Goal: Task Accomplishment & Management: Use online tool/utility

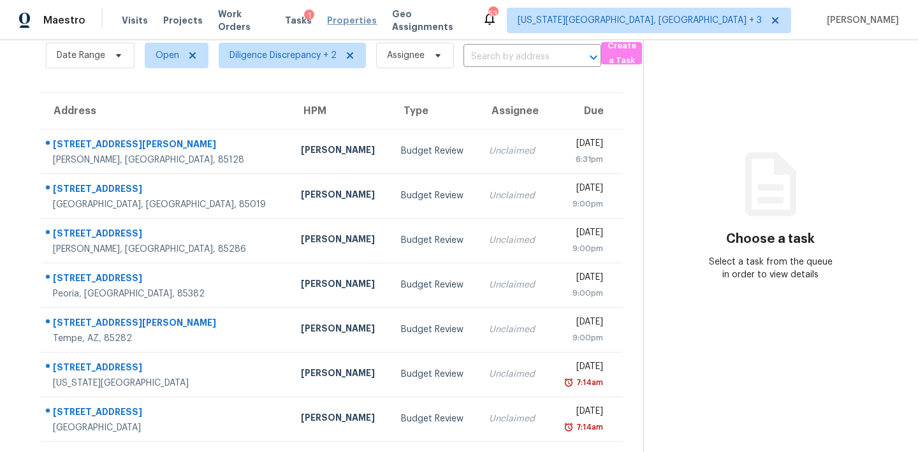
click at [348, 23] on span "Properties" at bounding box center [352, 20] width 50 height 13
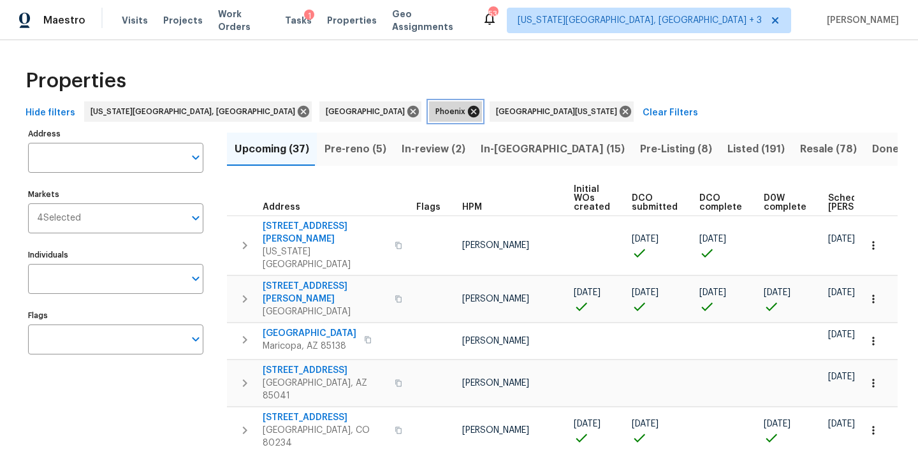
click at [468, 113] on icon at bounding box center [473, 111] width 11 height 11
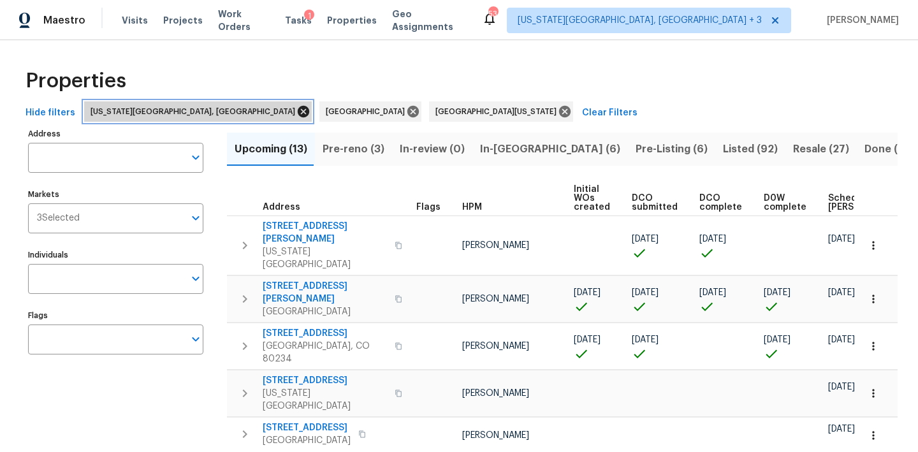
click at [298, 109] on icon at bounding box center [303, 111] width 11 height 11
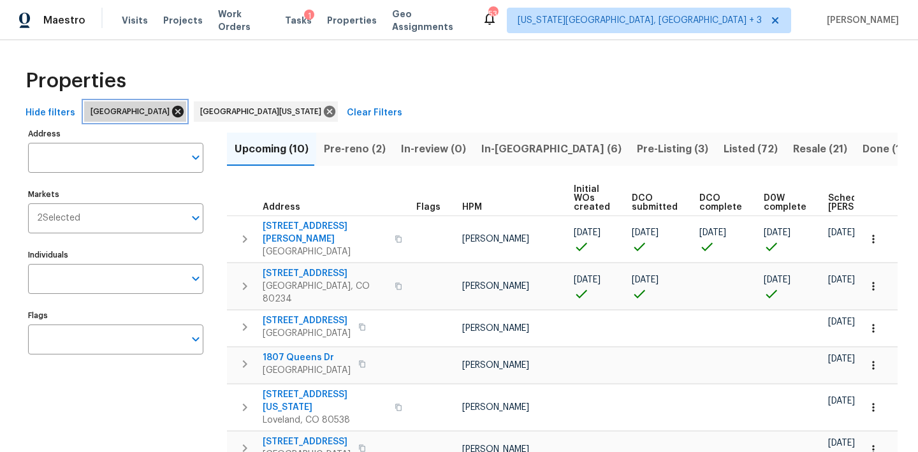
click at [171, 112] on icon at bounding box center [178, 112] width 14 height 14
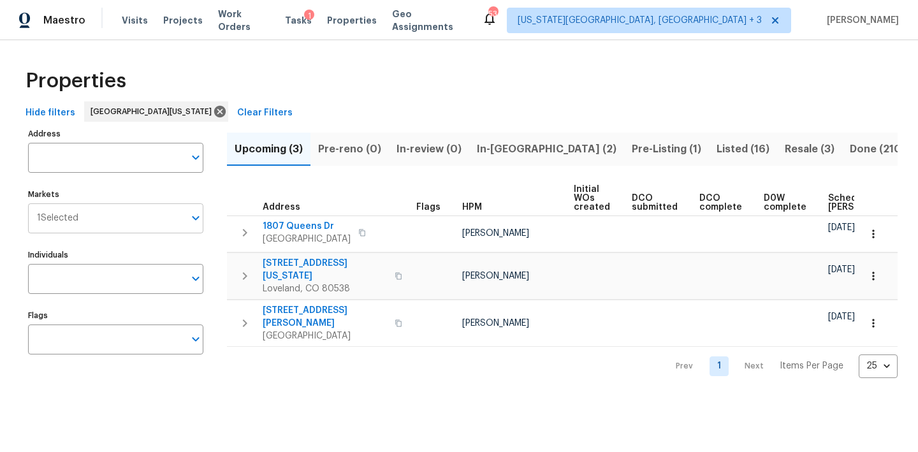
click at [94, 215] on input "Markets" at bounding box center [131, 218] width 106 height 30
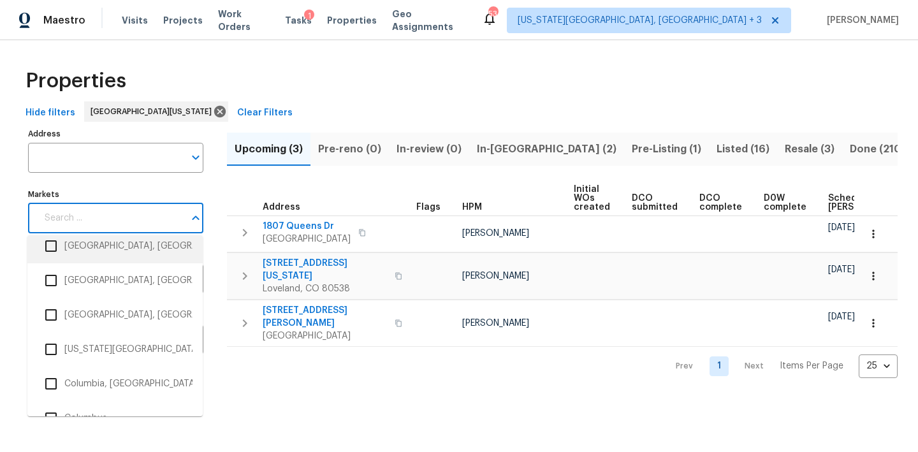
scroll to position [570, 0]
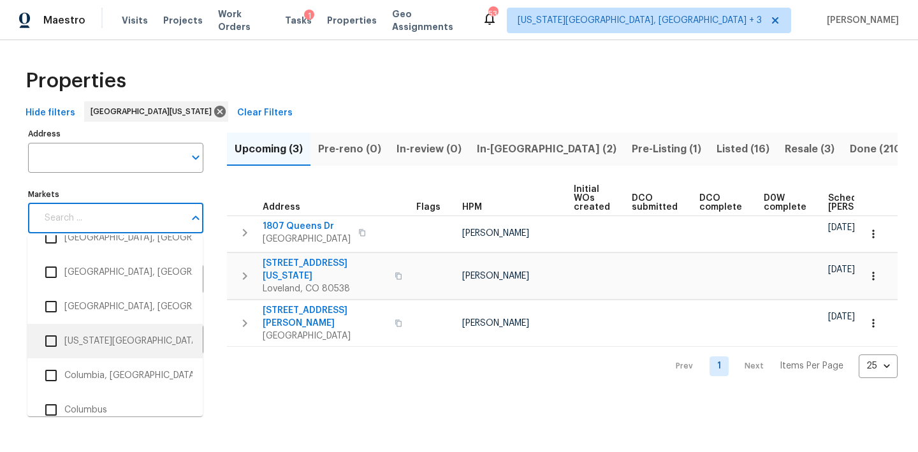
click at [99, 343] on li "Colorado Springs, CO" at bounding box center [115, 341] width 155 height 27
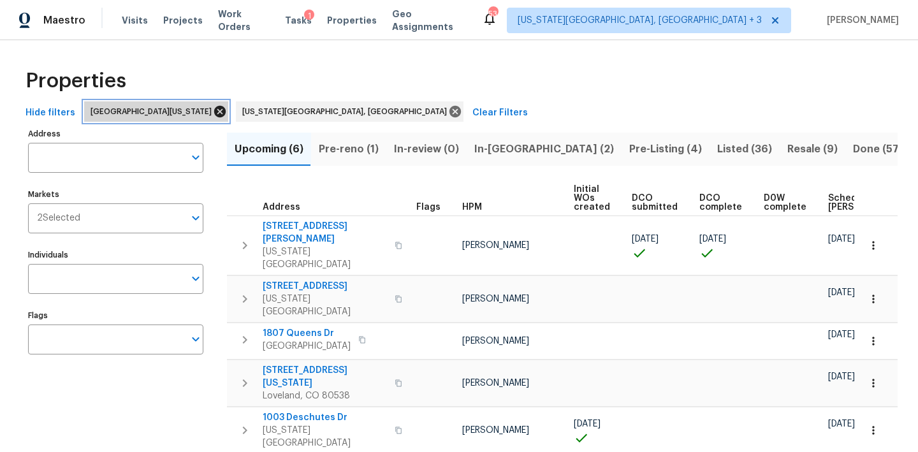
click at [214, 108] on icon at bounding box center [219, 111] width 11 height 11
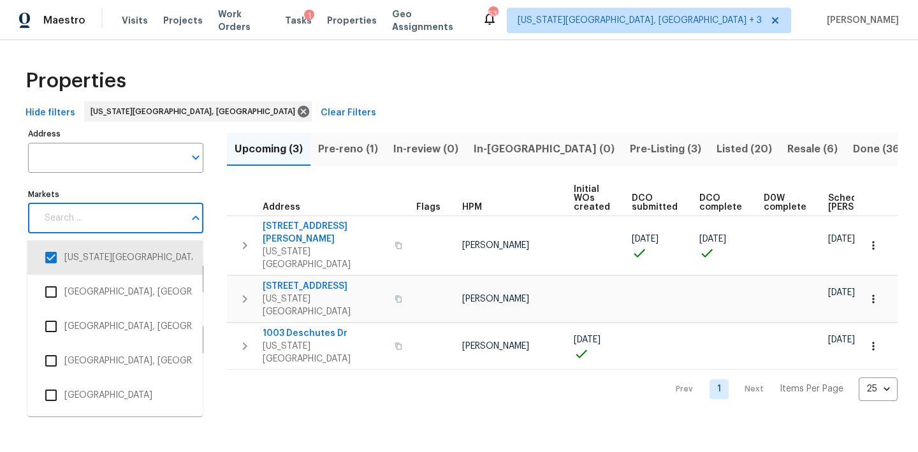
click at [92, 223] on input "Markets" at bounding box center [110, 218] width 147 height 30
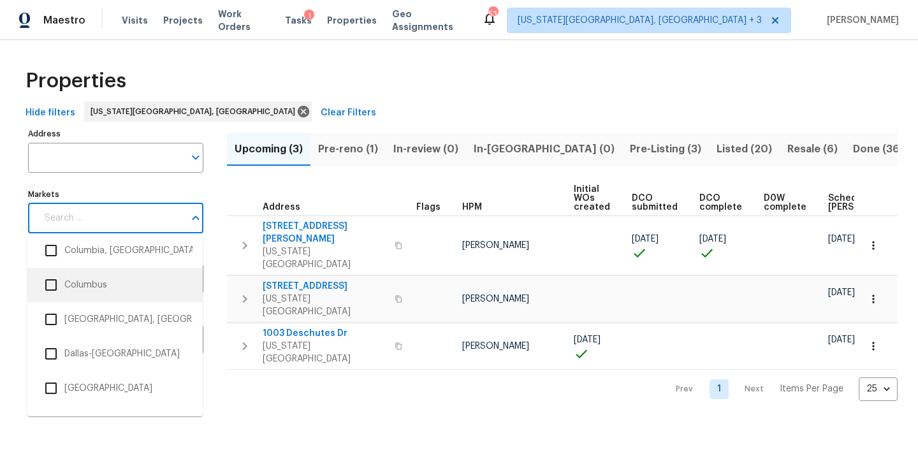
scroll to position [670, 0]
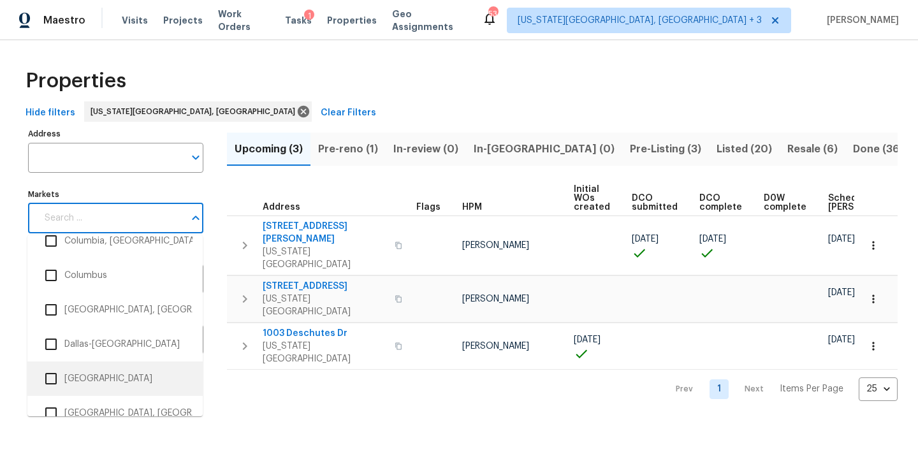
click at [73, 370] on li "Denver" at bounding box center [115, 378] width 155 height 27
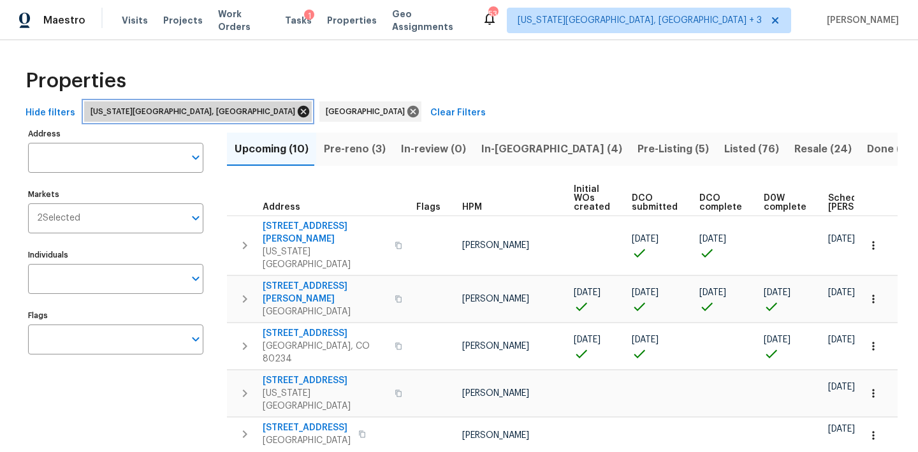
click at [296, 113] on icon at bounding box center [303, 112] width 14 height 14
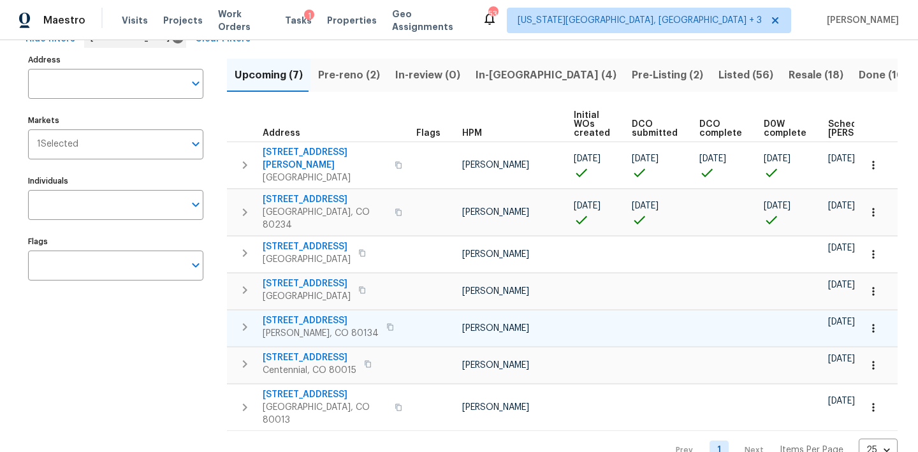
scroll to position [73, 0]
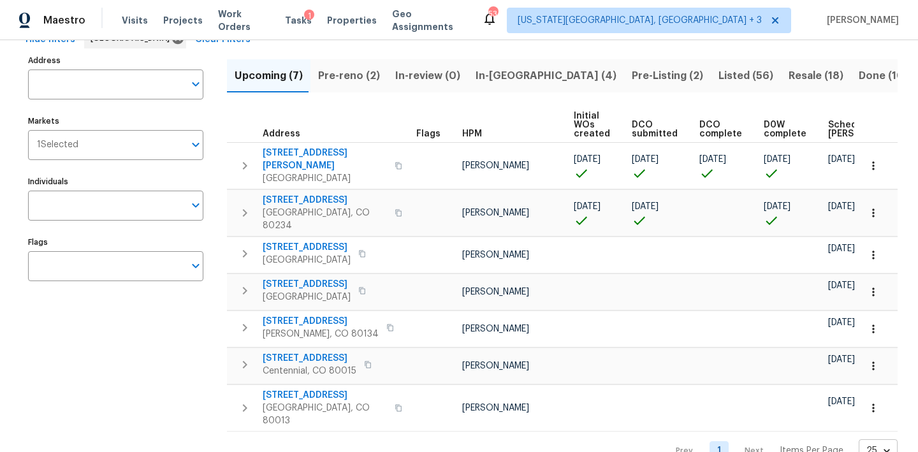
click at [871, 420] on body "Maestro Visits Projects Work Orders Tasks 1 Properties Geo Assignments 53 Color…" at bounding box center [459, 226] width 918 height 452
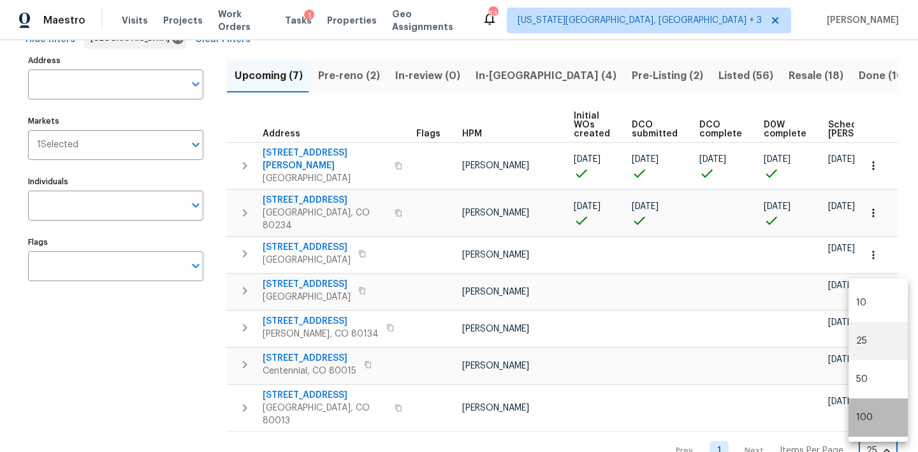
click at [863, 408] on li "100" at bounding box center [877, 417] width 59 height 38
type input "100"
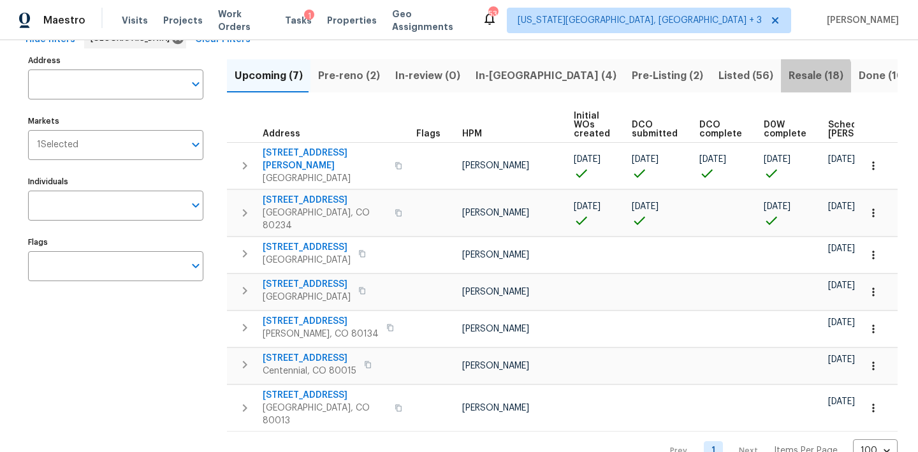
click at [788, 80] on span "Resale (18)" at bounding box center [815, 76] width 55 height 18
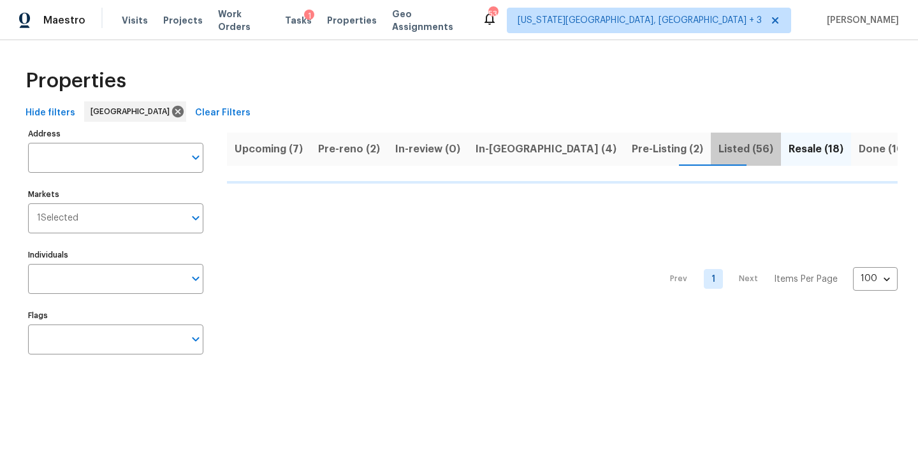
click at [718, 154] on span "Listed (56)" at bounding box center [745, 149] width 55 height 18
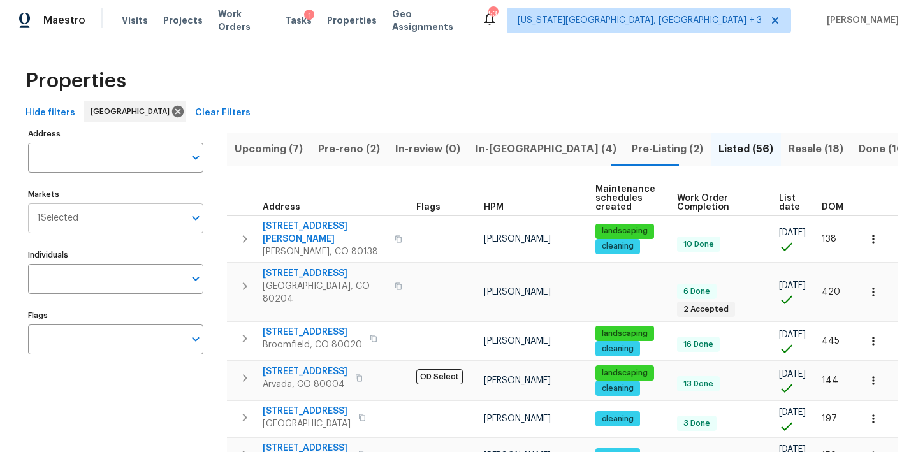
click at [97, 223] on input "Markets" at bounding box center [131, 218] width 106 height 30
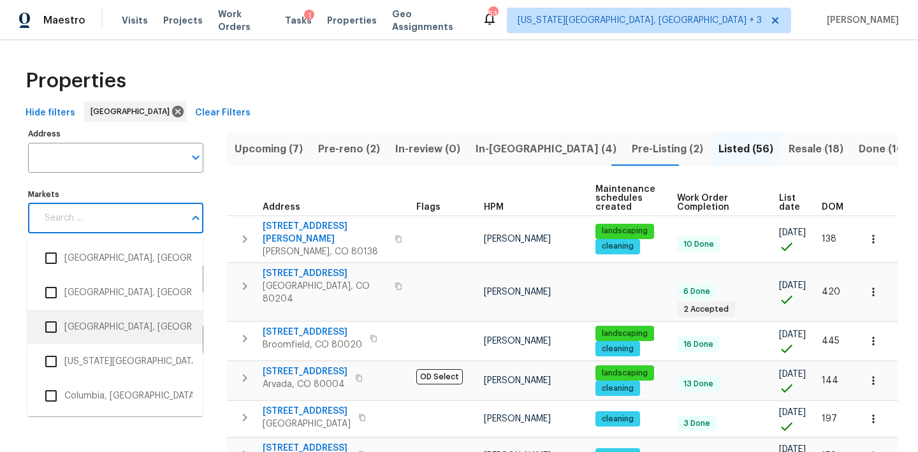
scroll to position [553, 0]
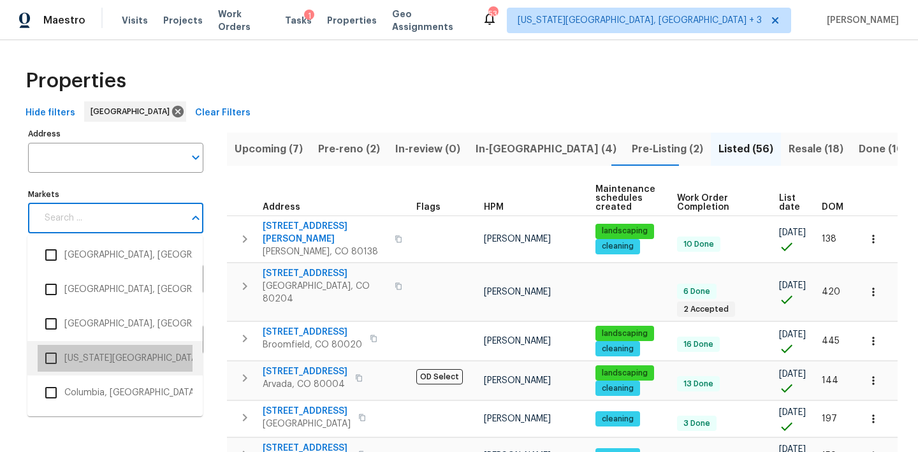
click at [115, 351] on li "Colorado Springs, CO" at bounding box center [115, 358] width 155 height 27
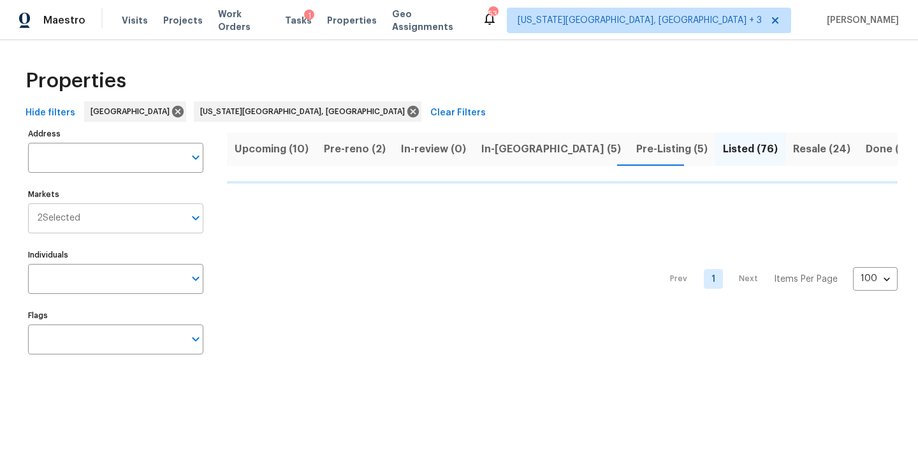
click at [108, 214] on input "Markets" at bounding box center [132, 218] width 104 height 30
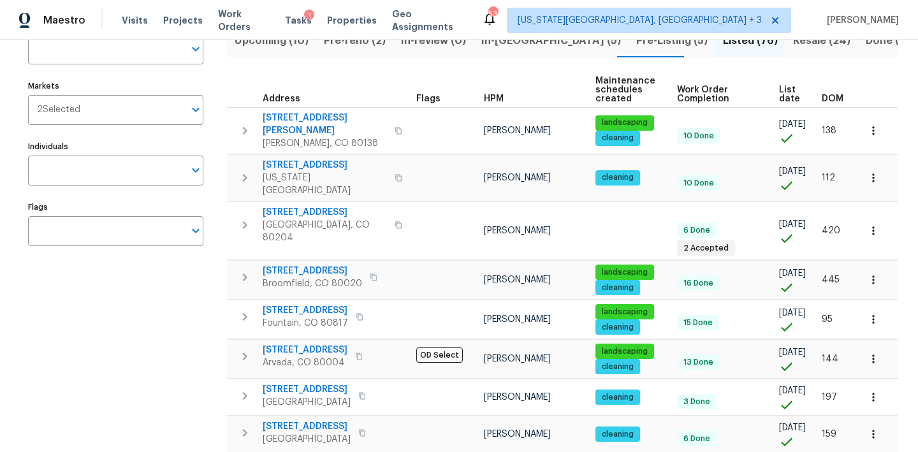
scroll to position [150, 0]
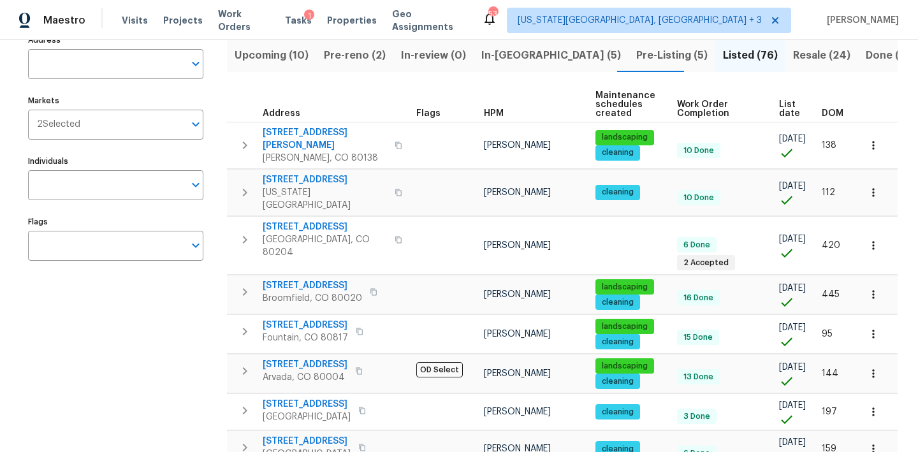
scroll to position [93, 0]
click at [96, 131] on input "Markets" at bounding box center [132, 125] width 104 height 30
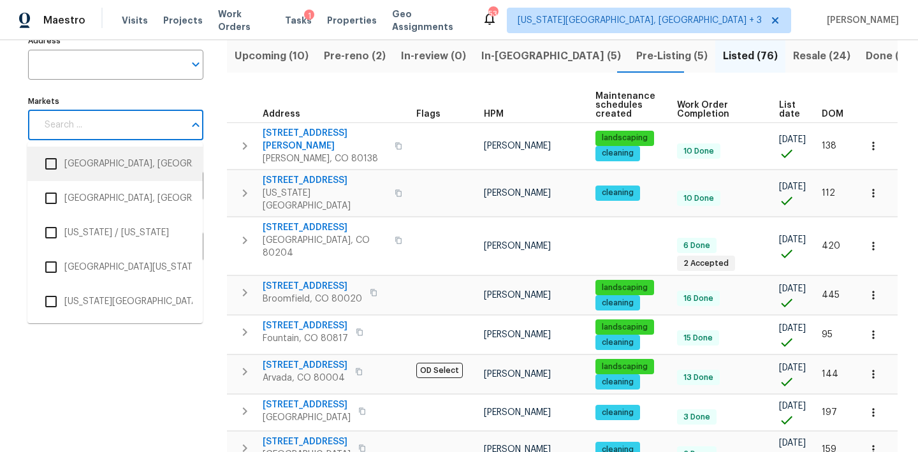
scroll to position [1662, 0]
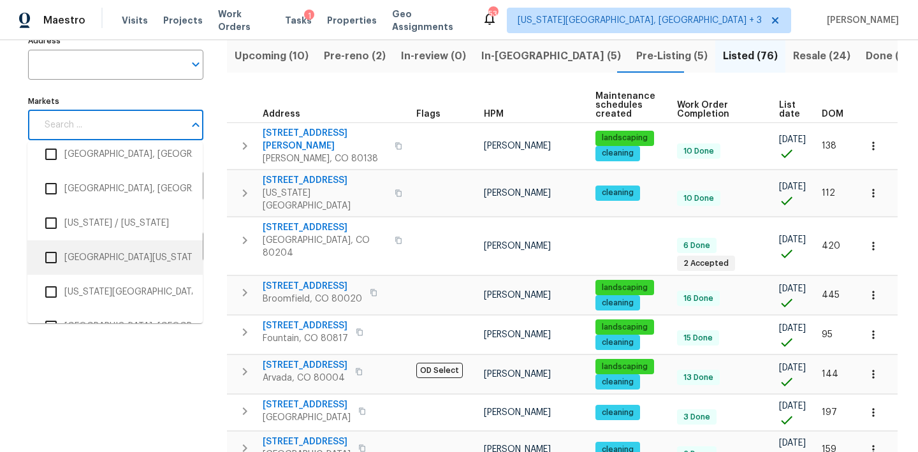
click at [101, 254] on li "Northern Colorado" at bounding box center [115, 257] width 155 height 27
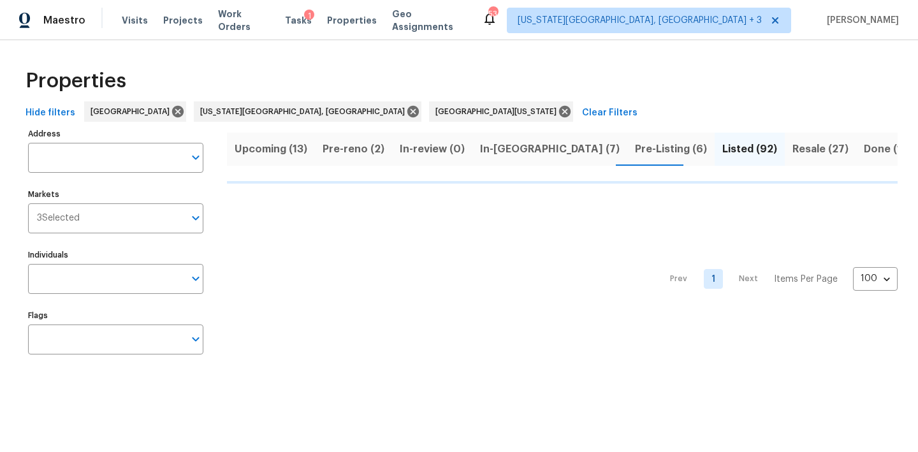
click at [112, 387] on html "Maestro Visits Projects Work Orders Tasks 1 Properties Geo Assignments 53 Color…" at bounding box center [459, 193] width 918 height 387
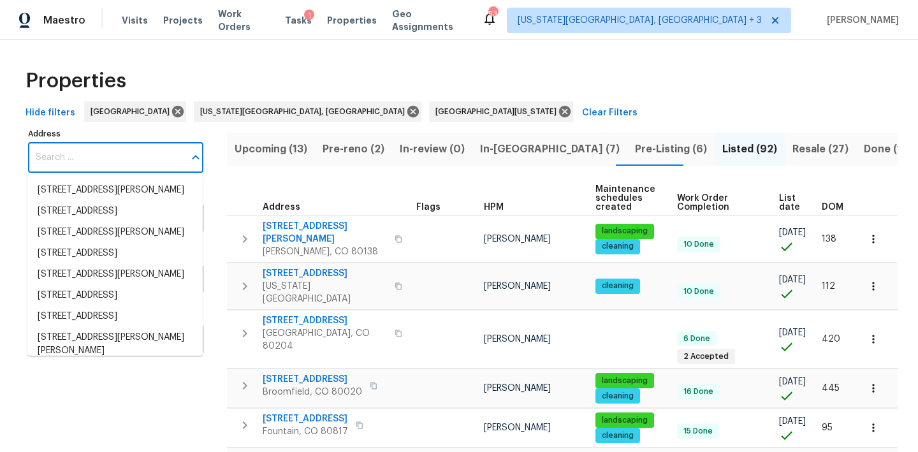
click at [78, 159] on input "Address" at bounding box center [106, 158] width 156 height 30
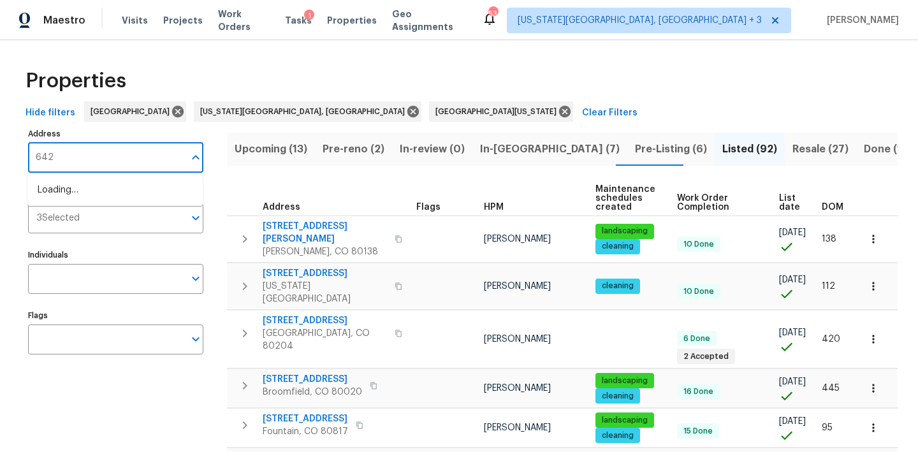
type input "6424"
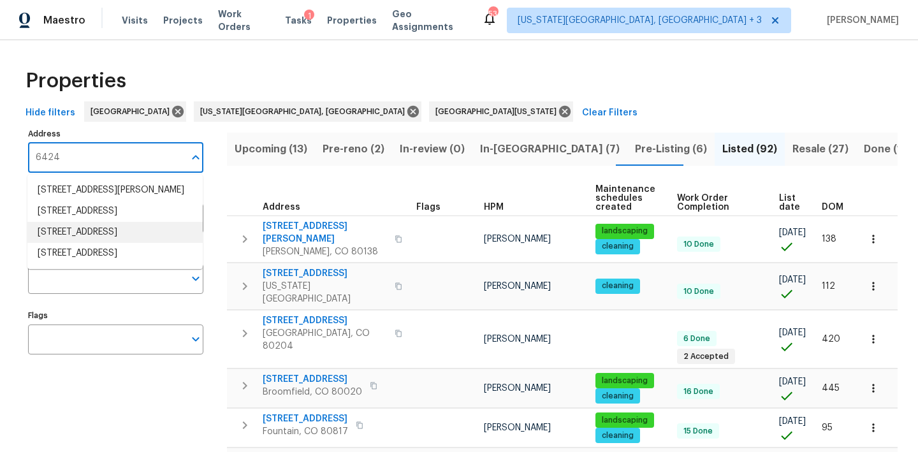
click at [96, 237] on li "6424 Willow Broom Trl Littleton CO 80125" at bounding box center [114, 232] width 175 height 21
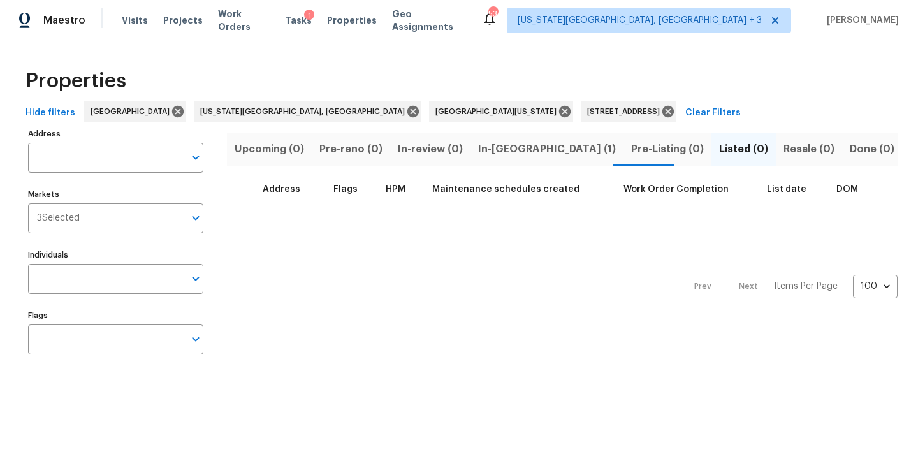
type input "6424 Willow Broom Trl Littleton CO 80125"
click at [506, 150] on span "In-reno (1)" at bounding box center [547, 149] width 138 height 18
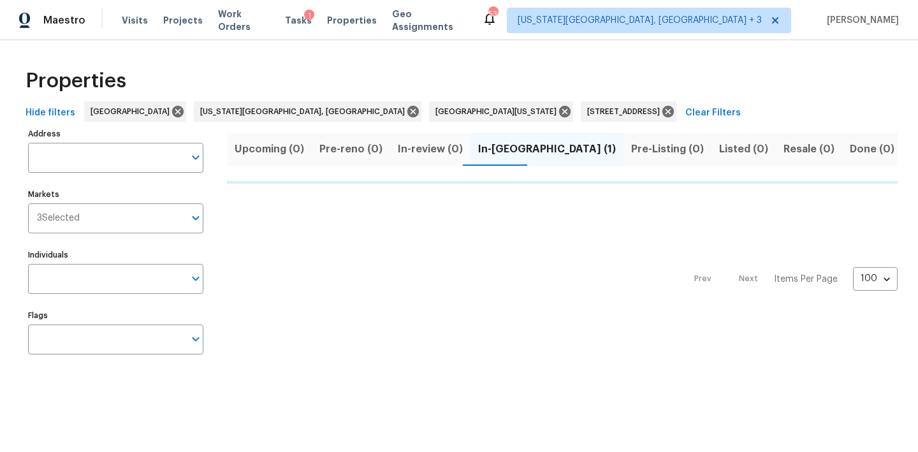
type input "6424 Willow Broom Trl Littleton CO 80125"
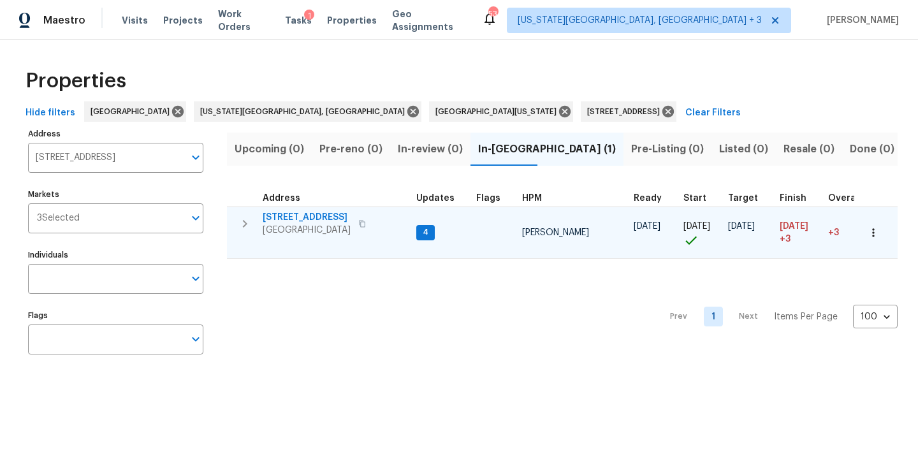
click at [298, 216] on span "6424 Willow Broom Trl" at bounding box center [307, 217] width 88 height 13
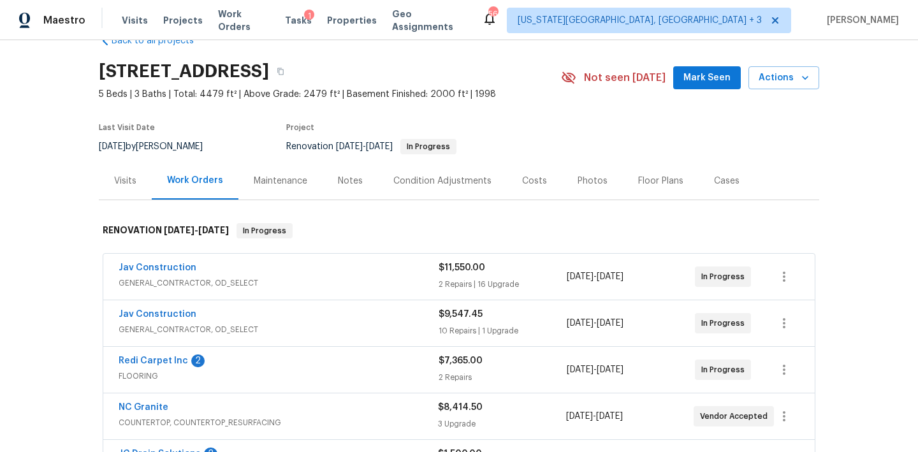
scroll to position [20, 0]
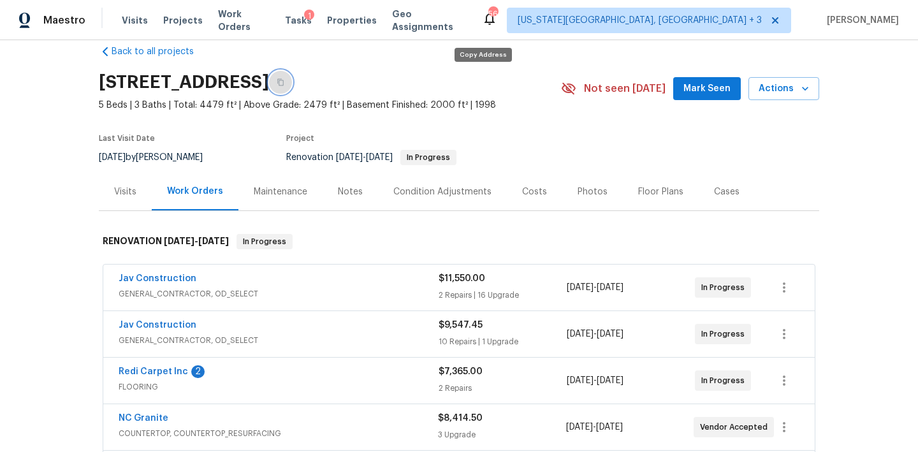
click at [292, 75] on button "button" at bounding box center [280, 82] width 23 height 23
click at [235, 288] on span "GENERAL_CONTRACTOR, OD_SELECT" at bounding box center [279, 293] width 320 height 13
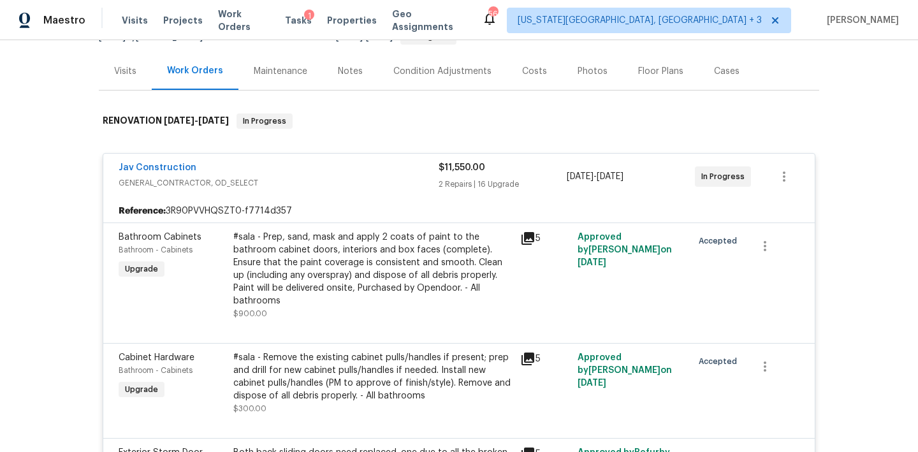
scroll to position [116, 0]
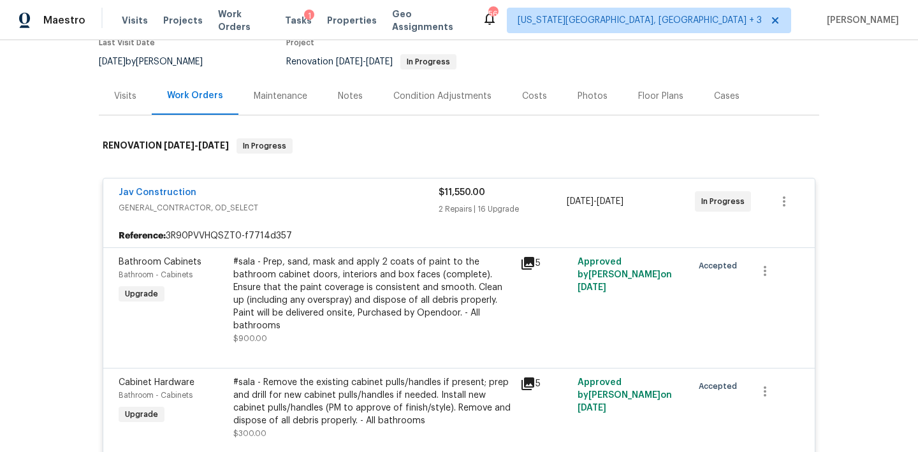
click at [211, 193] on div "Jav Construction" at bounding box center [279, 193] width 320 height 15
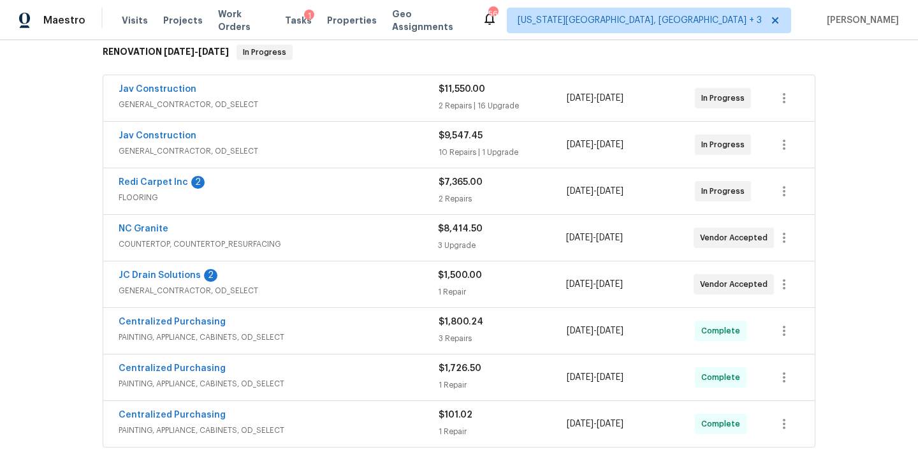
scroll to position [239, 0]
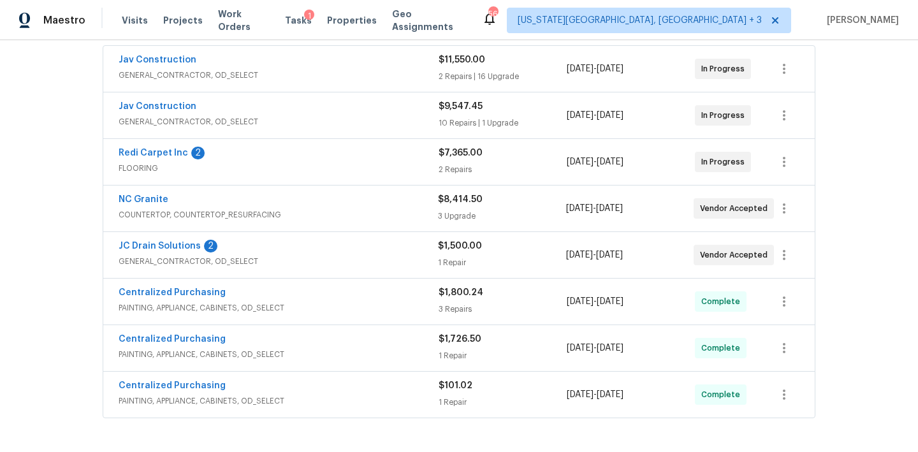
click at [226, 251] on div "JC Drain Solutions 2" at bounding box center [278, 247] width 319 height 15
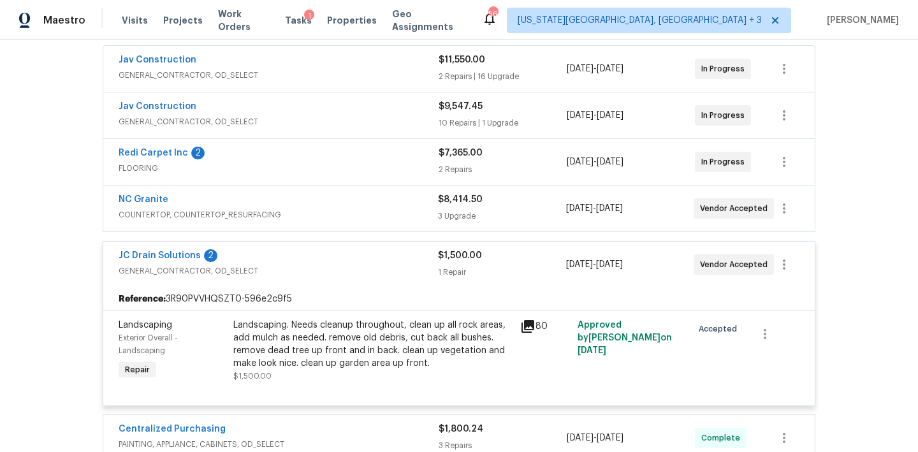
click at [359, 343] on div "Landscaping. Needs cleanup throughout, clean up all rock areas, add mulch as ne…" at bounding box center [372, 344] width 279 height 51
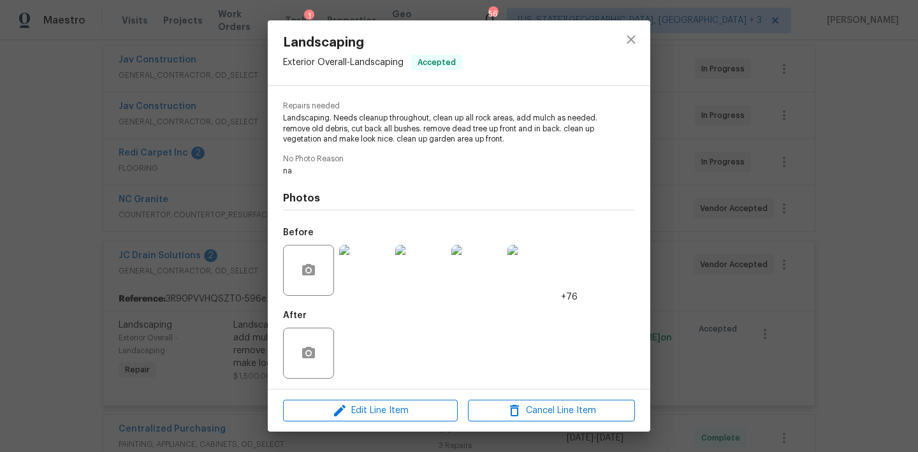
scroll to position [121, 0]
click at [350, 268] on img at bounding box center [364, 270] width 51 height 51
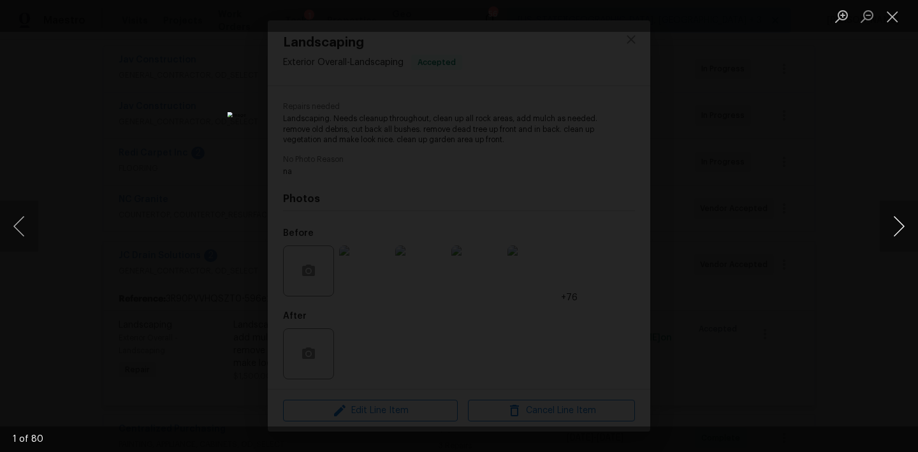
click at [899, 225] on button "Next image" at bounding box center [898, 226] width 38 height 51
click at [899, 226] on button "Next image" at bounding box center [898, 226] width 38 height 51
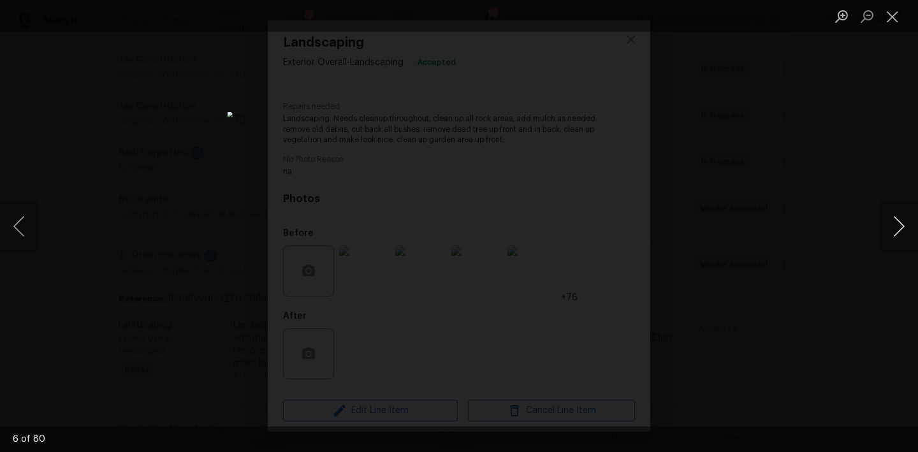
click at [900, 226] on button "Next image" at bounding box center [898, 226] width 38 height 51
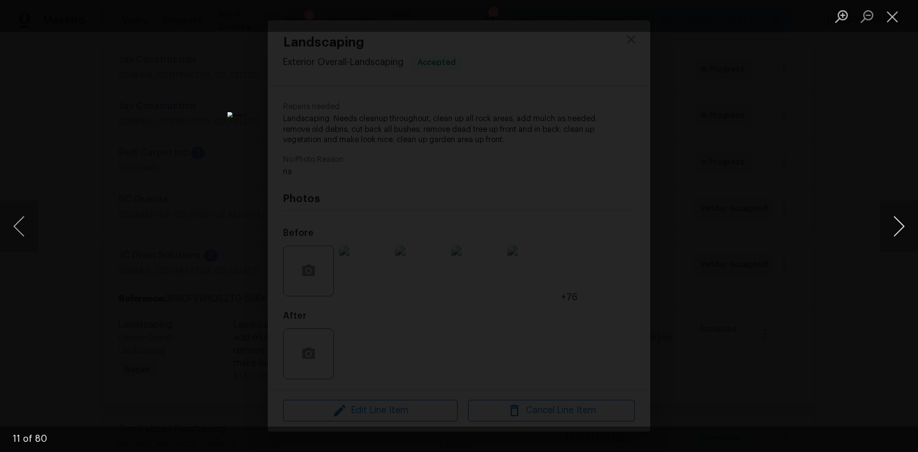
click at [900, 226] on button "Next image" at bounding box center [898, 226] width 38 height 51
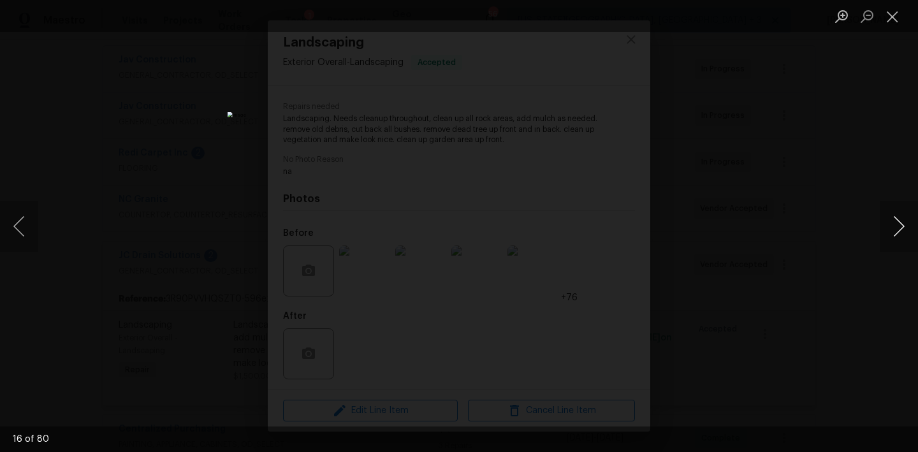
click at [902, 227] on button "Next image" at bounding box center [898, 226] width 38 height 51
click at [904, 230] on button "Next image" at bounding box center [898, 226] width 38 height 51
click at [907, 230] on button "Next image" at bounding box center [898, 226] width 38 height 51
click at [909, 233] on button "Next image" at bounding box center [898, 226] width 38 height 51
click at [909, 234] on button "Next image" at bounding box center [898, 226] width 38 height 51
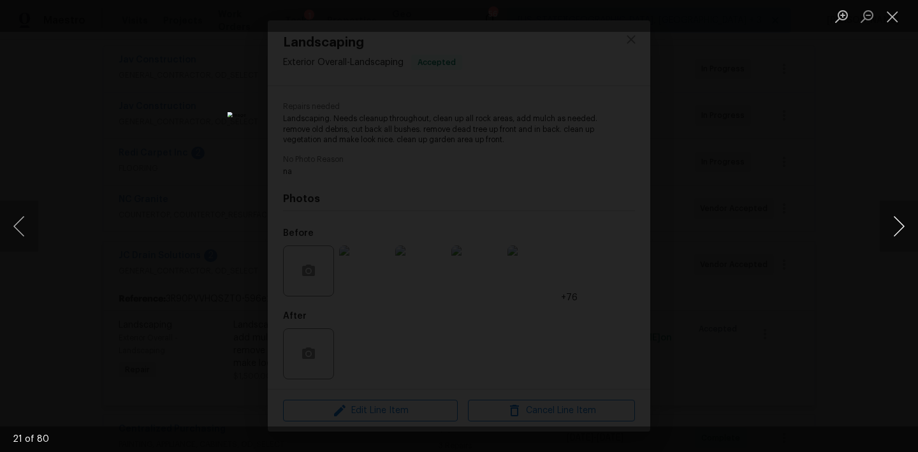
click at [910, 234] on button "Next image" at bounding box center [898, 226] width 38 height 51
click at [911, 234] on button "Next image" at bounding box center [898, 226] width 38 height 51
click at [911, 235] on button "Next image" at bounding box center [898, 226] width 38 height 51
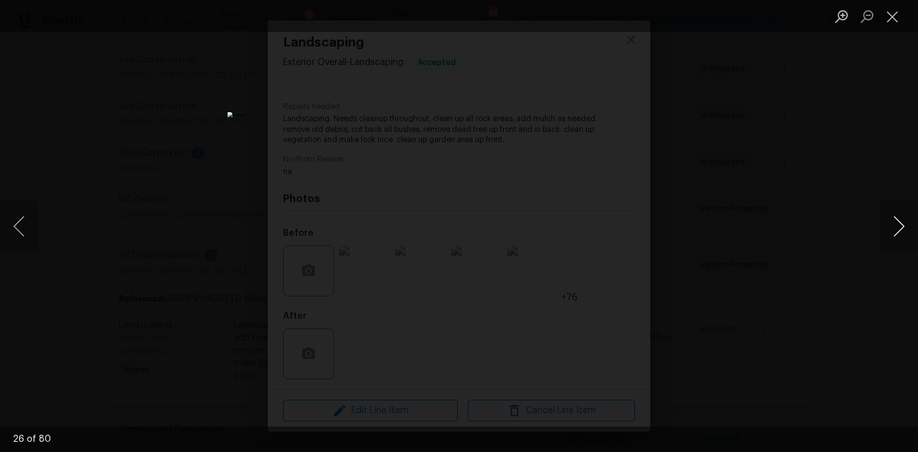
click at [911, 235] on button "Next image" at bounding box center [898, 226] width 38 height 51
click at [912, 235] on button "Next image" at bounding box center [898, 226] width 38 height 51
click at [913, 235] on button "Next image" at bounding box center [898, 226] width 38 height 51
click at [914, 236] on button "Next image" at bounding box center [898, 226] width 38 height 51
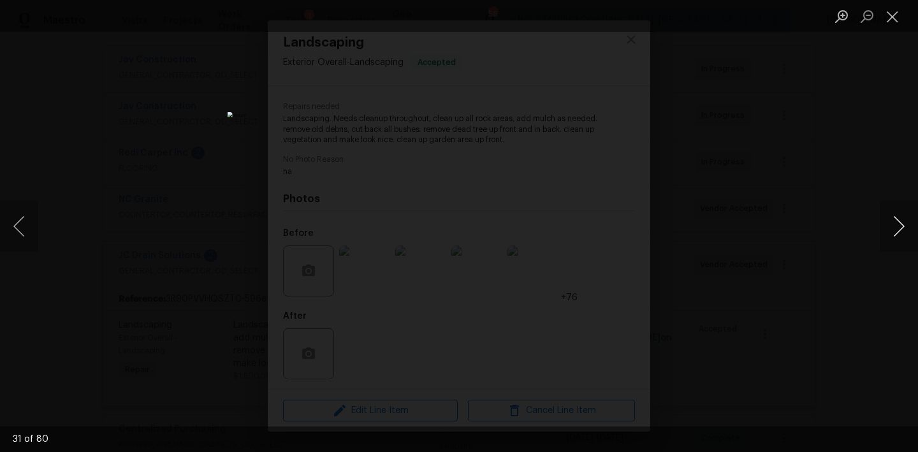
click at [900, 235] on button "Next image" at bounding box center [898, 226] width 38 height 51
click at [903, 222] on button "Next image" at bounding box center [898, 226] width 38 height 51
click at [909, 237] on button "Next image" at bounding box center [898, 226] width 38 height 51
click at [909, 236] on button "Next image" at bounding box center [898, 226] width 38 height 51
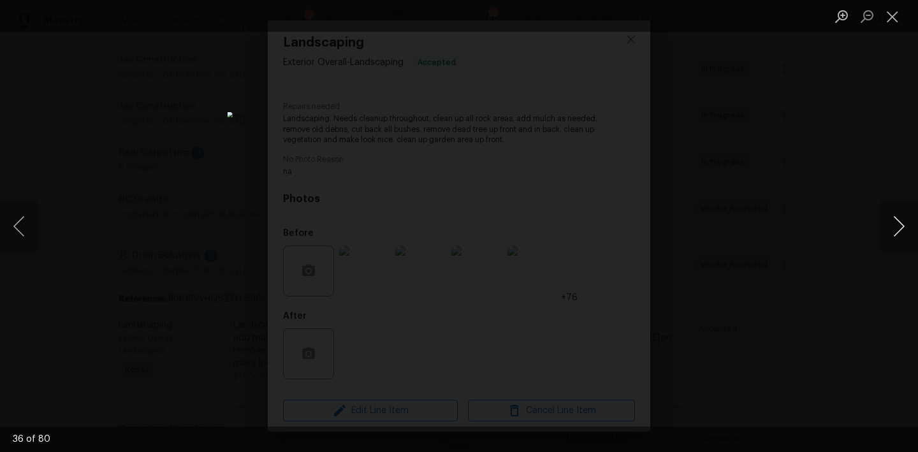
click at [909, 236] on button "Next image" at bounding box center [898, 226] width 38 height 51
click at [895, 27] on button "Close lightbox" at bounding box center [891, 16] width 25 height 22
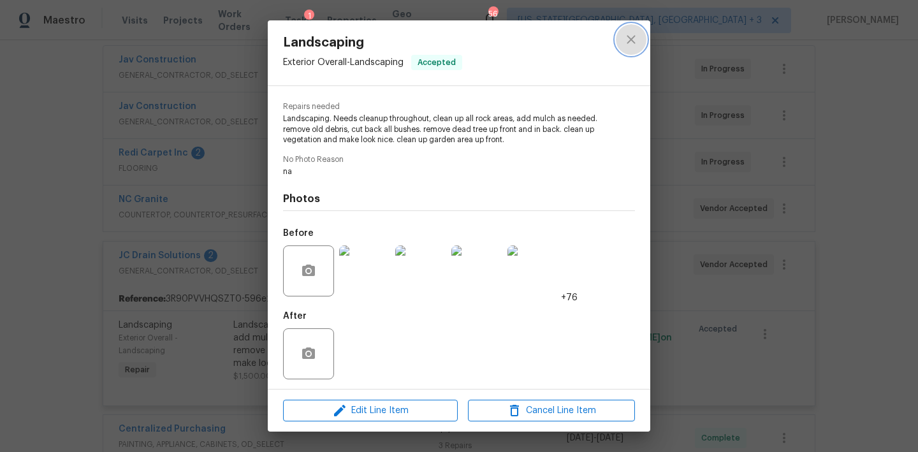
click at [639, 40] on button "close" at bounding box center [631, 39] width 31 height 31
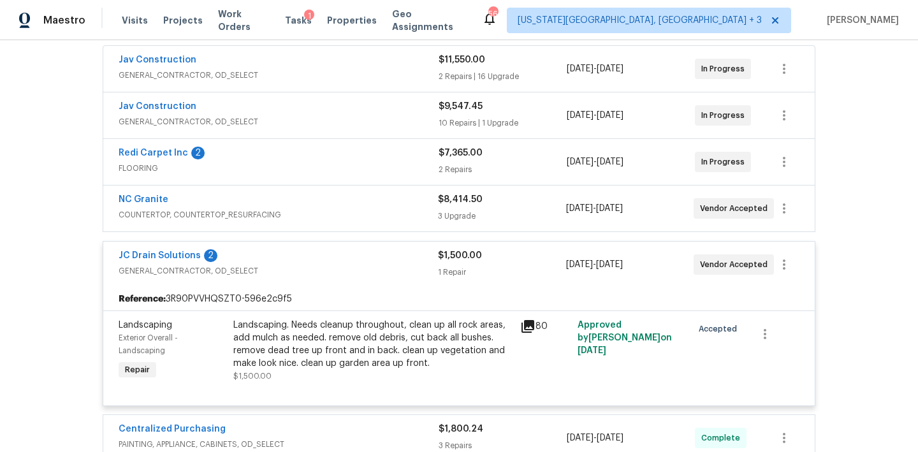
click at [321, 118] on span "GENERAL_CONTRACTOR, OD_SELECT" at bounding box center [279, 121] width 320 height 13
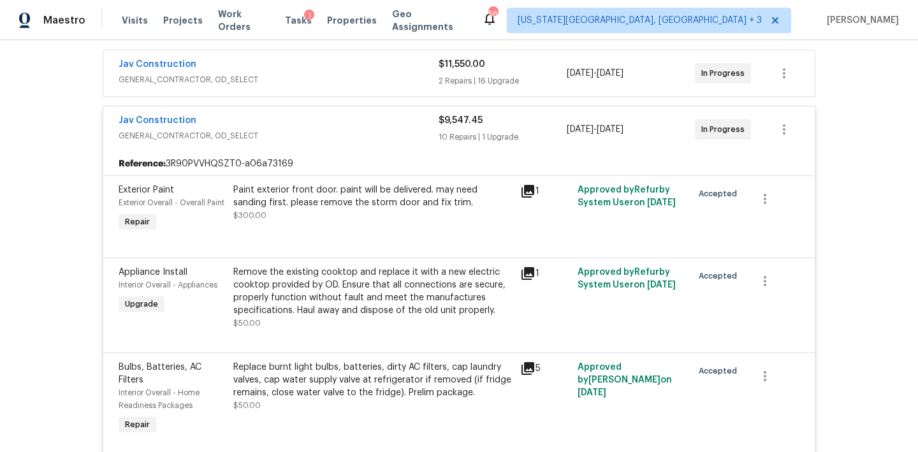
scroll to position [233, 0]
click at [289, 84] on span "GENERAL_CONTRACTOR, OD_SELECT" at bounding box center [279, 81] width 320 height 13
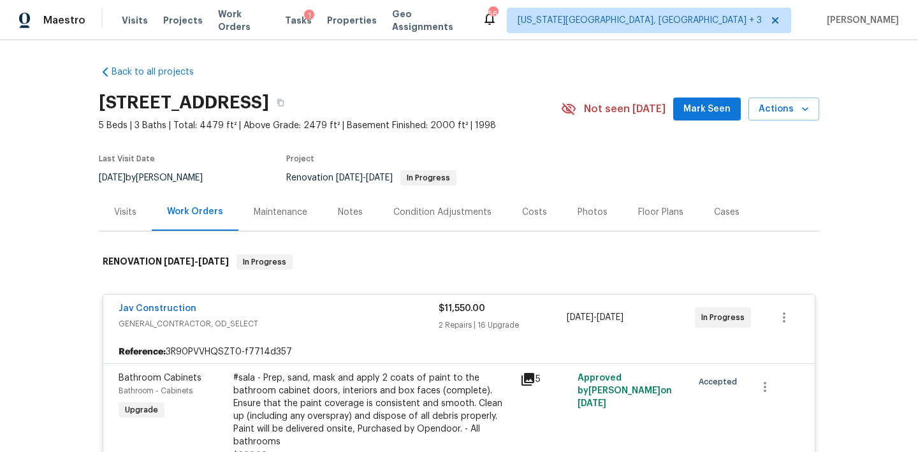
scroll to position [0, 0]
click at [525, 208] on div "Costs" at bounding box center [534, 212] width 25 height 13
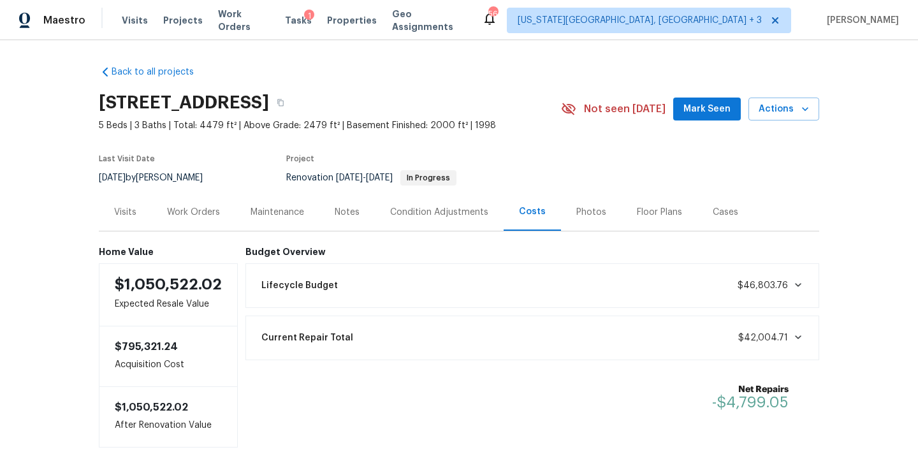
click at [195, 206] on div "Work Orders" at bounding box center [193, 212] width 53 height 13
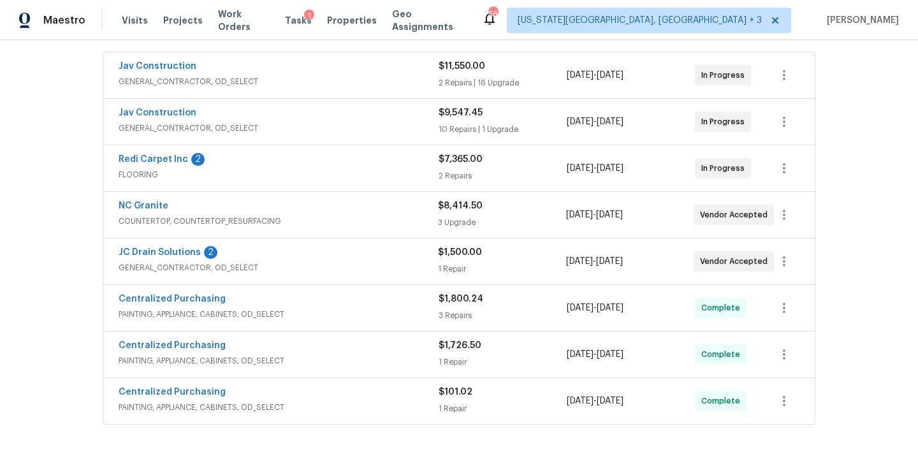
scroll to position [237, 0]
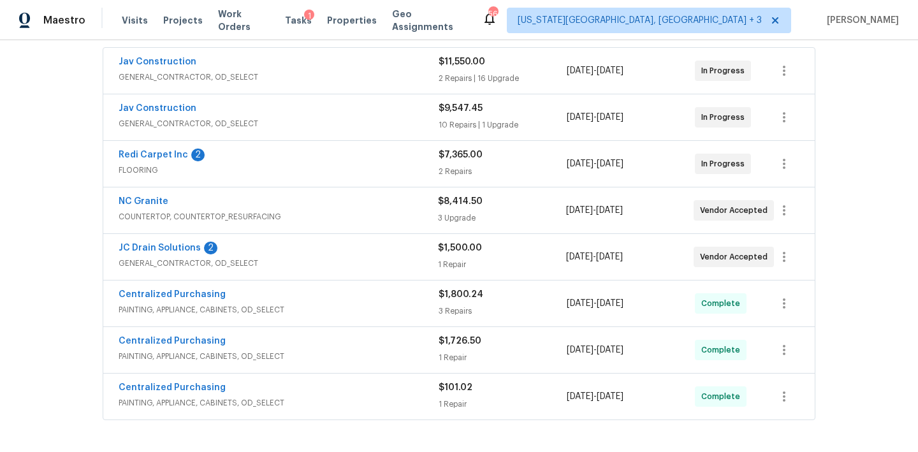
click at [280, 297] on div "Centralized Purchasing" at bounding box center [279, 295] width 320 height 15
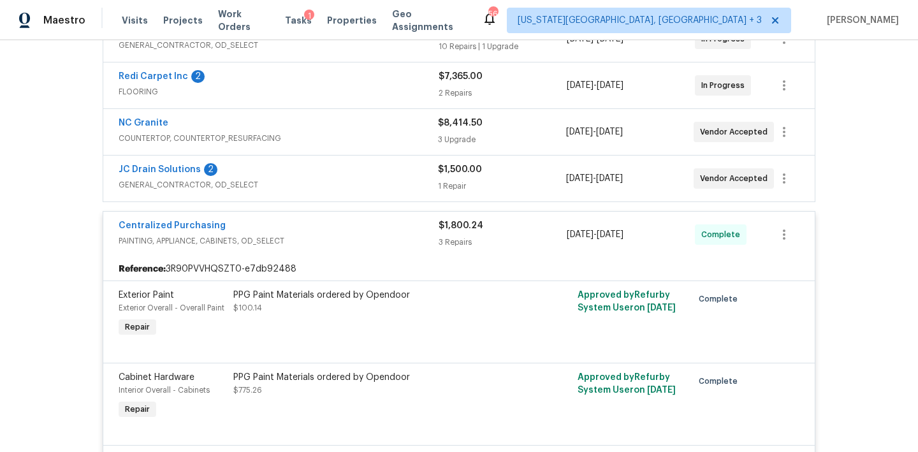
scroll to position [260, 0]
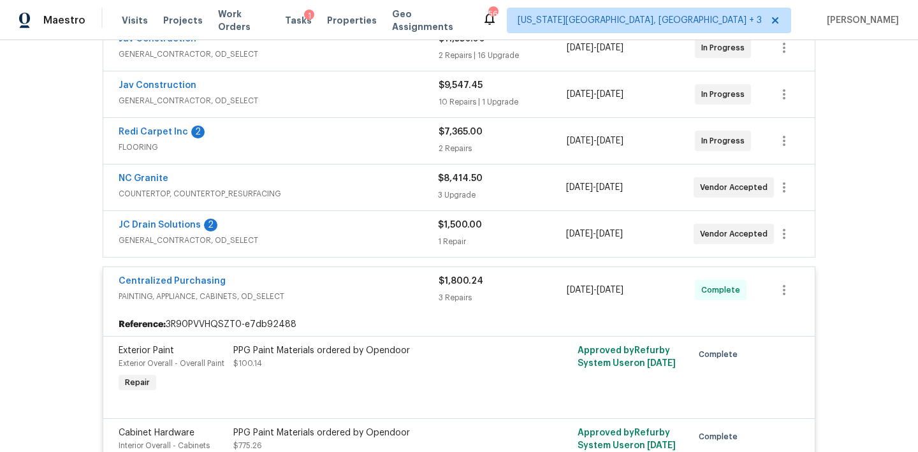
click at [205, 164] on div "NC Granite COUNTERTOP, COUNTERTOP_RESURFACING $8,414.50 3 Upgrade 8/25/2025 - 9…" at bounding box center [458, 187] width 711 height 46
click at [188, 182] on div "NC Granite" at bounding box center [278, 179] width 319 height 15
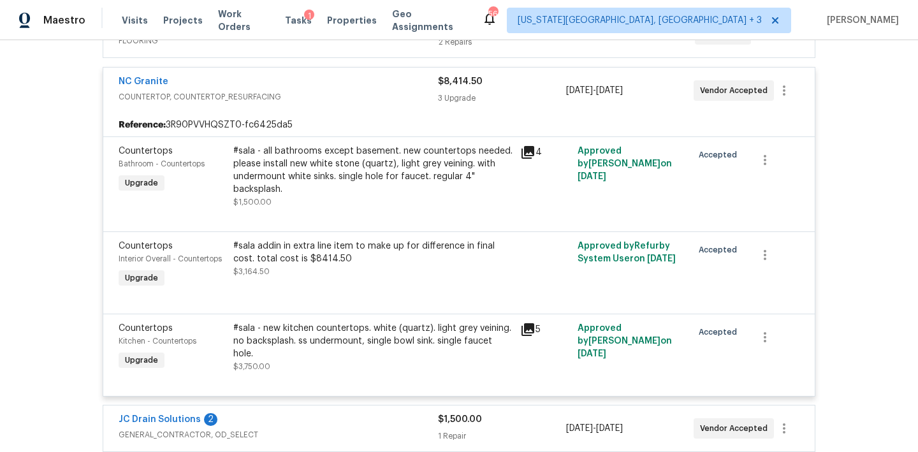
scroll to position [290, 0]
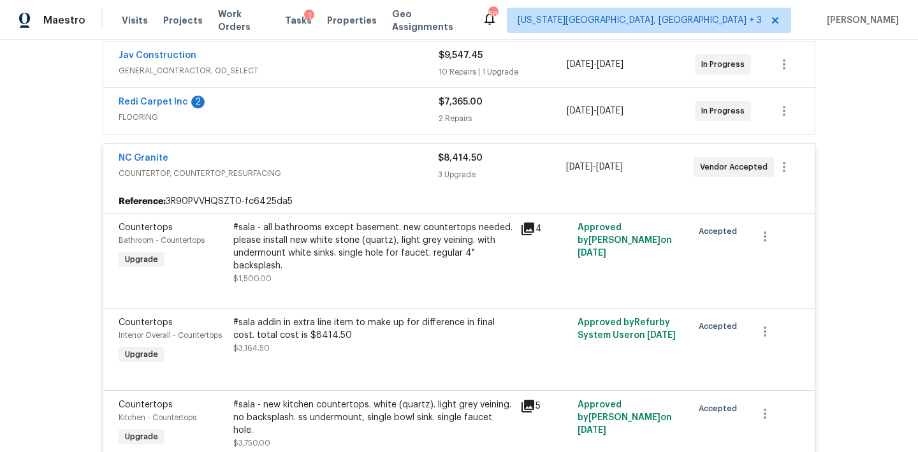
click at [246, 157] on div "NC Granite" at bounding box center [278, 159] width 319 height 15
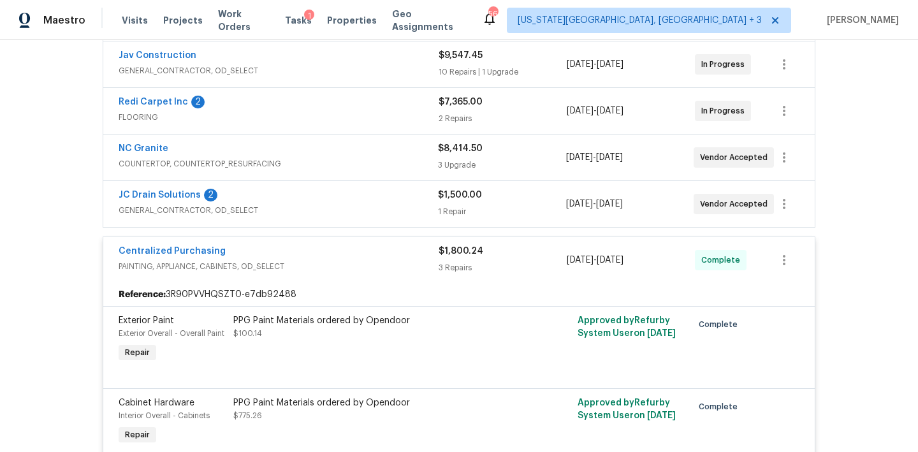
click at [355, 249] on div "Centralized Purchasing" at bounding box center [279, 252] width 320 height 15
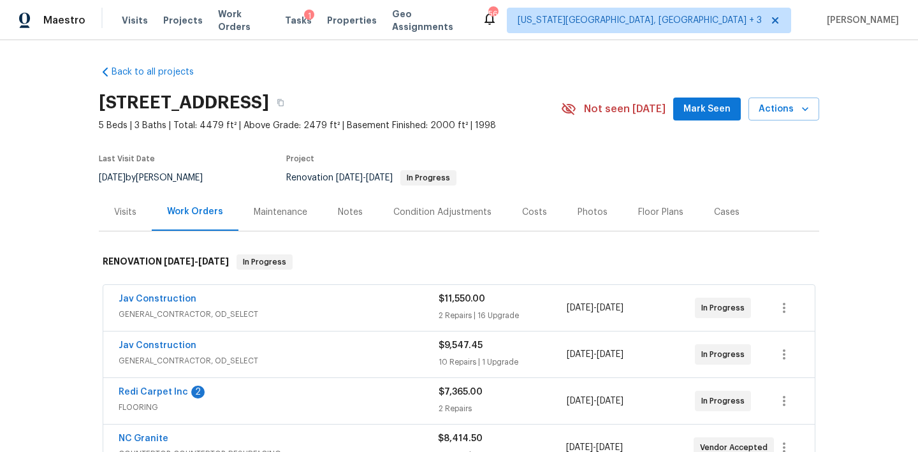
scroll to position [0, 0]
click at [533, 207] on div "Costs" at bounding box center [534, 212] width 25 height 13
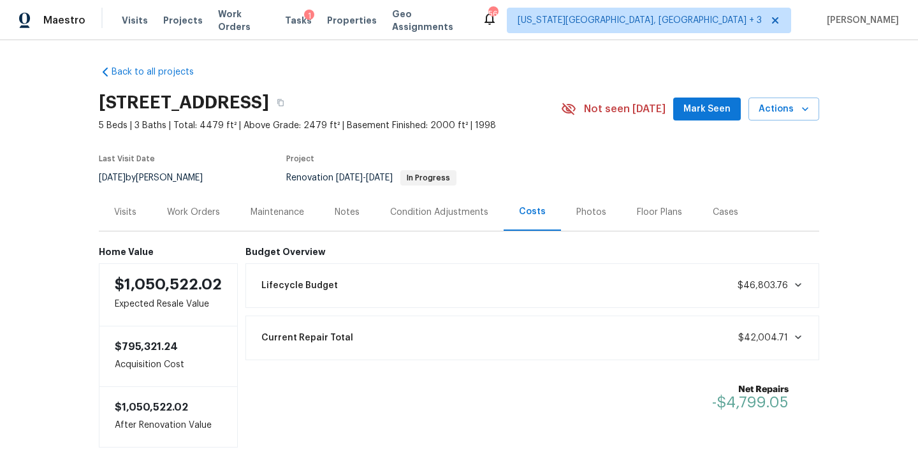
click at [800, 288] on icon at bounding box center [798, 285] width 10 height 10
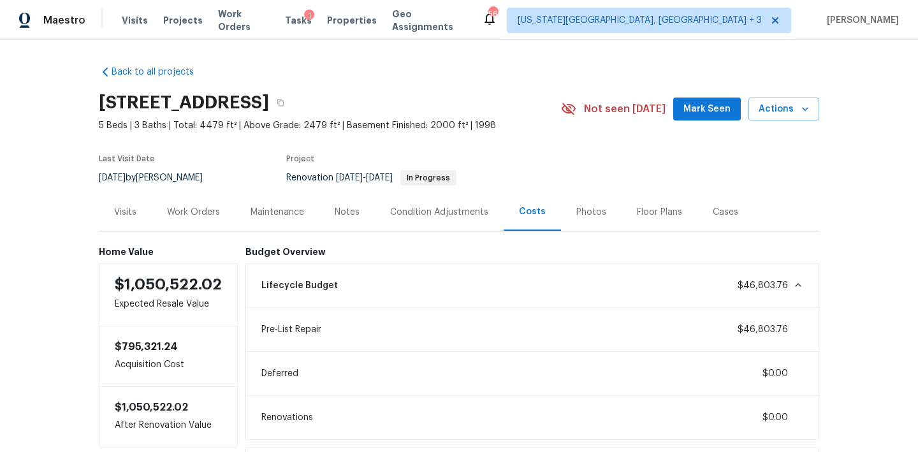
click at [800, 289] on icon at bounding box center [798, 285] width 10 height 10
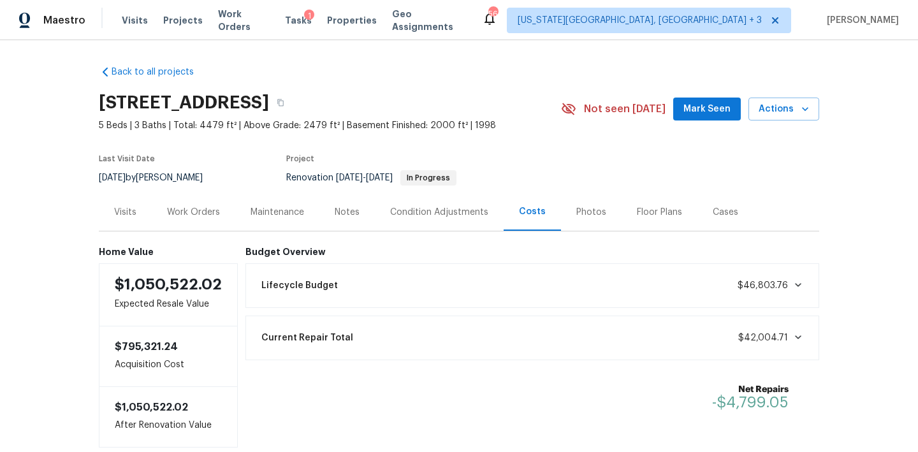
click at [759, 297] on div "Lifecycle Budget $46,803.76" at bounding box center [532, 285] width 557 height 28
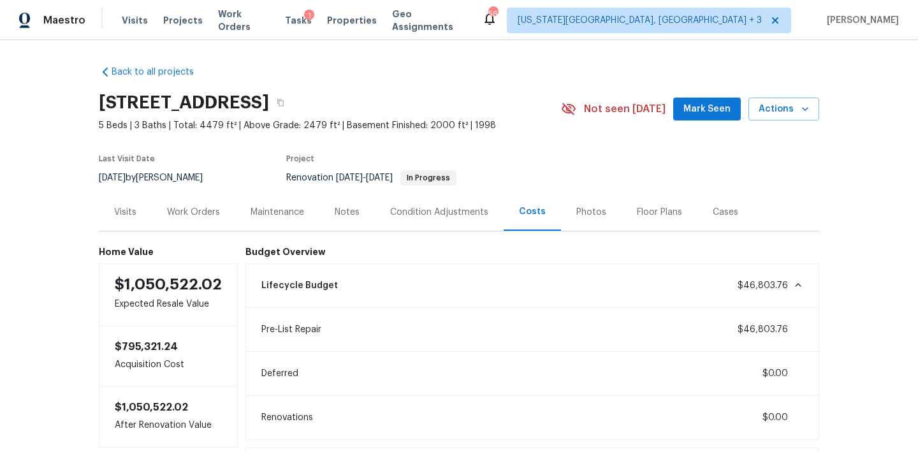
click at [759, 296] on div "Lifecycle Budget $46,803.76" at bounding box center [532, 285] width 557 height 28
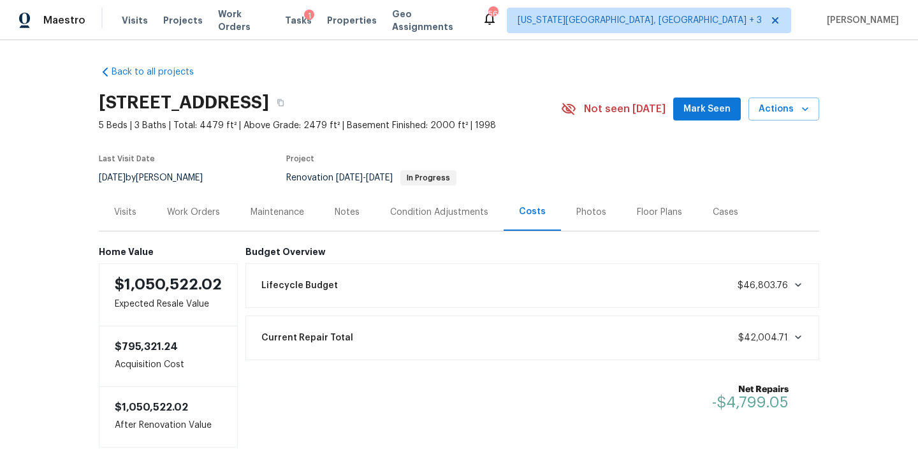
click at [204, 212] on div "Work Orders" at bounding box center [193, 212] width 53 height 13
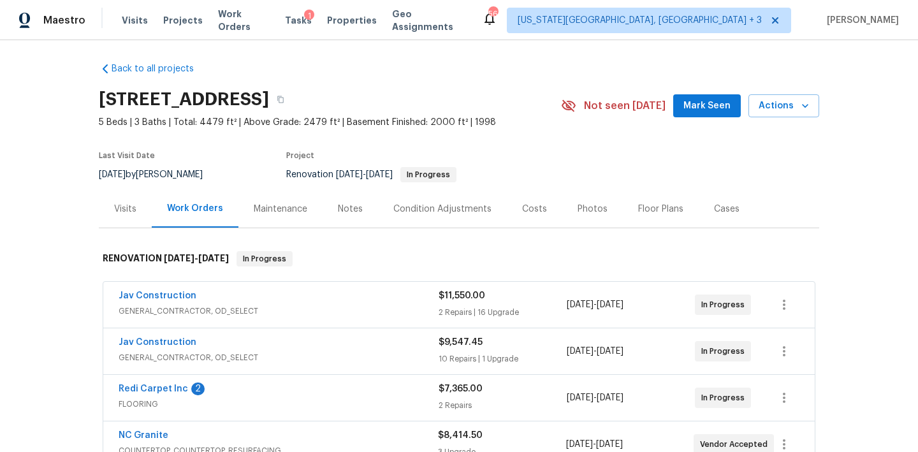
scroll to position [1, 0]
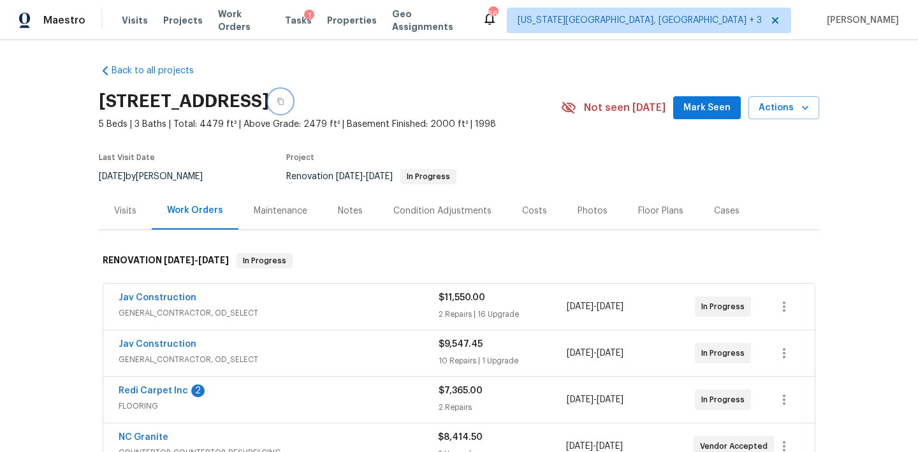
click at [284, 99] on icon "button" at bounding box center [281, 101] width 8 height 8
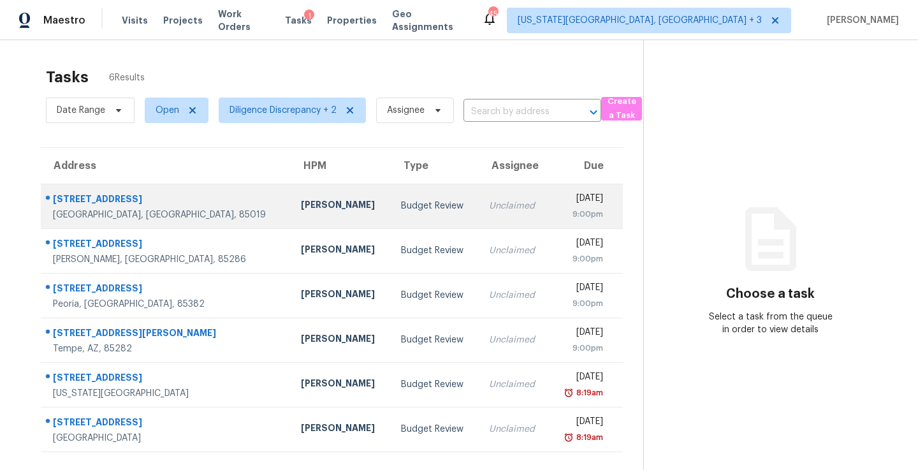
scroll to position [40, 0]
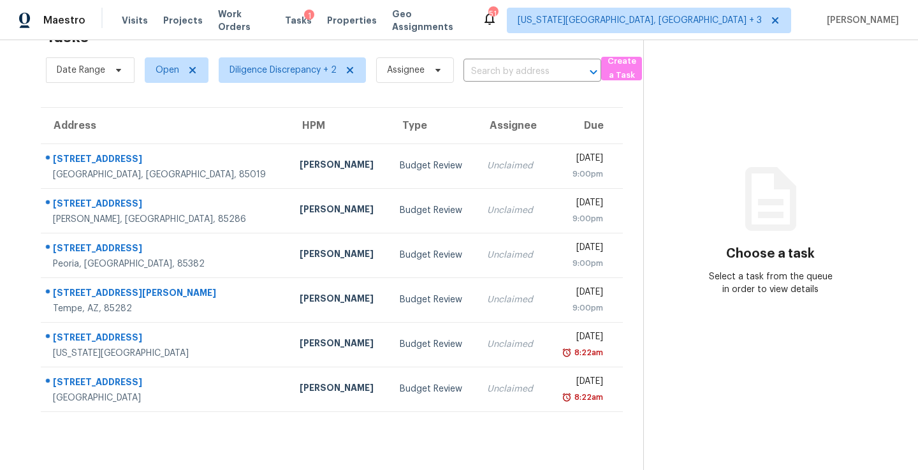
scroll to position [40, 0]
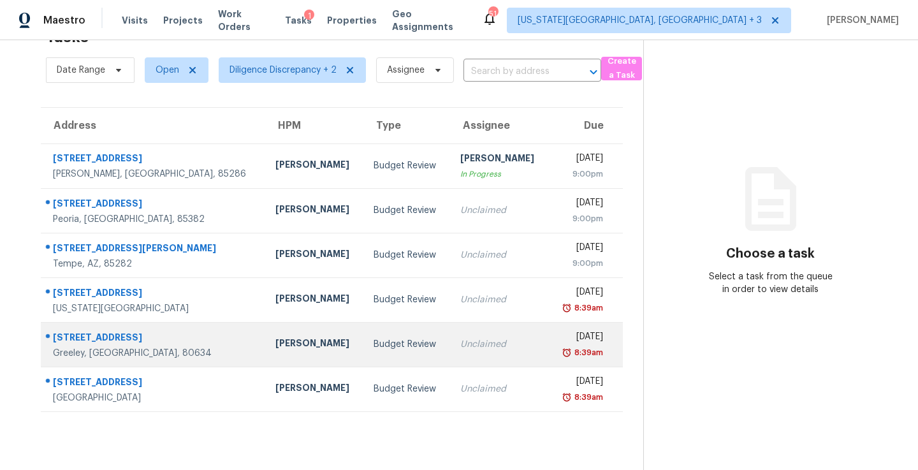
scroll to position [40, 0]
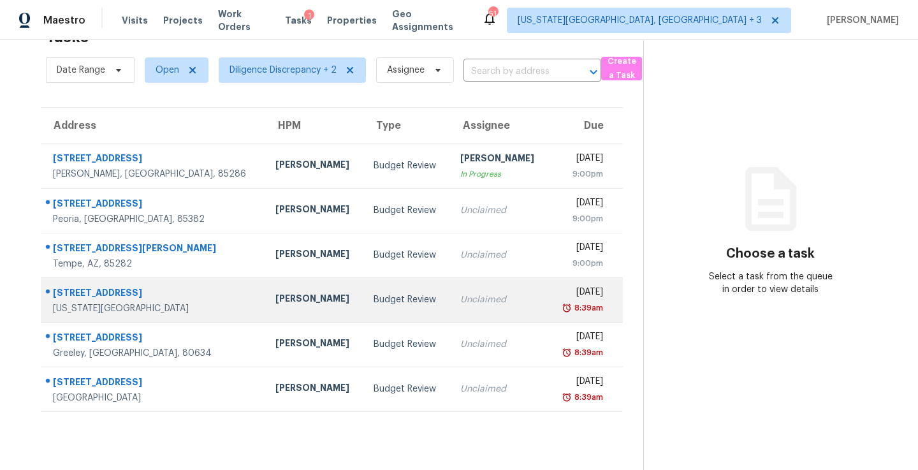
click at [484, 305] on div "Unclaimed" at bounding box center [499, 299] width 78 height 13
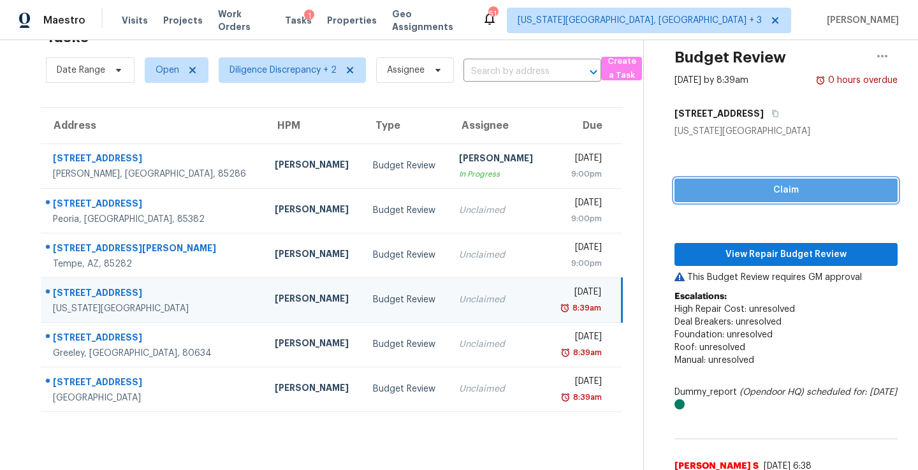
click at [780, 186] on span "Claim" at bounding box center [785, 190] width 203 height 16
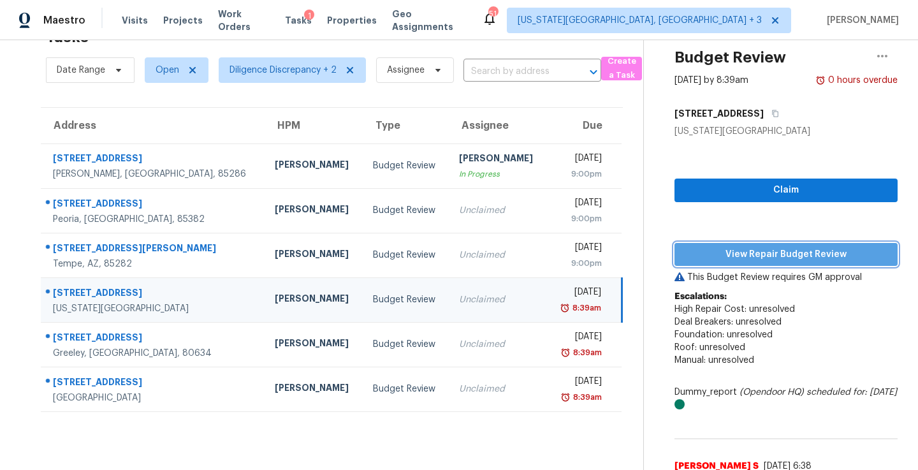
click at [752, 258] on span "View Repair Budget Review" at bounding box center [785, 255] width 203 height 16
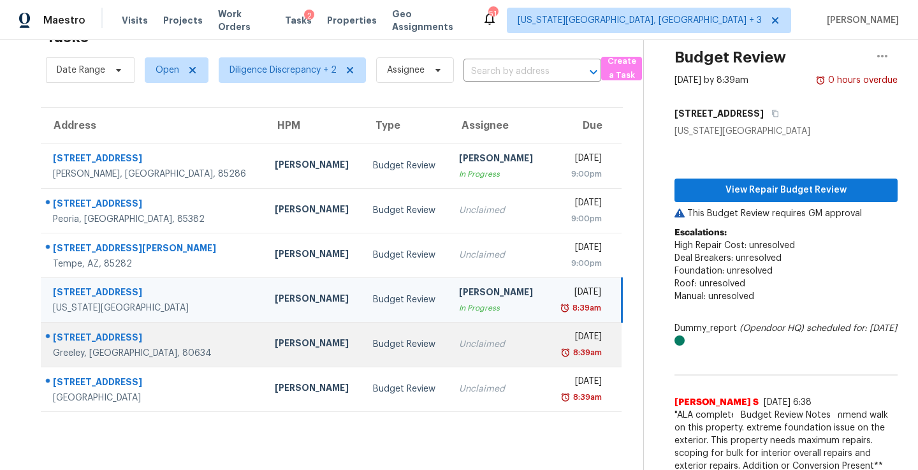
click at [546, 347] on td "[DATE] 8:39am" at bounding box center [583, 344] width 75 height 45
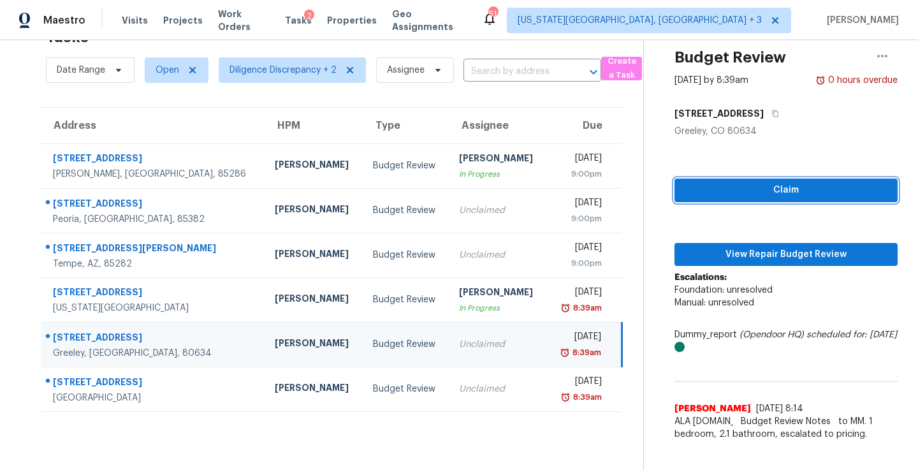
click at [746, 191] on span "Claim" at bounding box center [785, 190] width 203 height 16
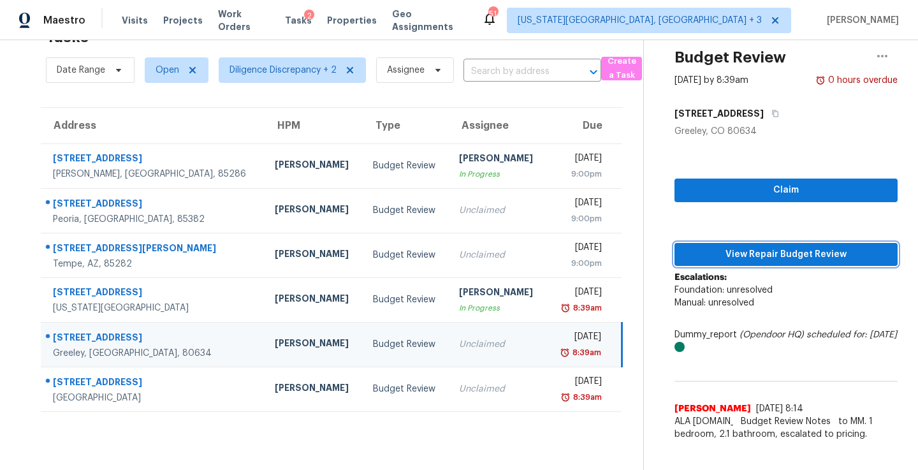
click at [739, 247] on span "View Repair Budget Review" at bounding box center [785, 255] width 203 height 16
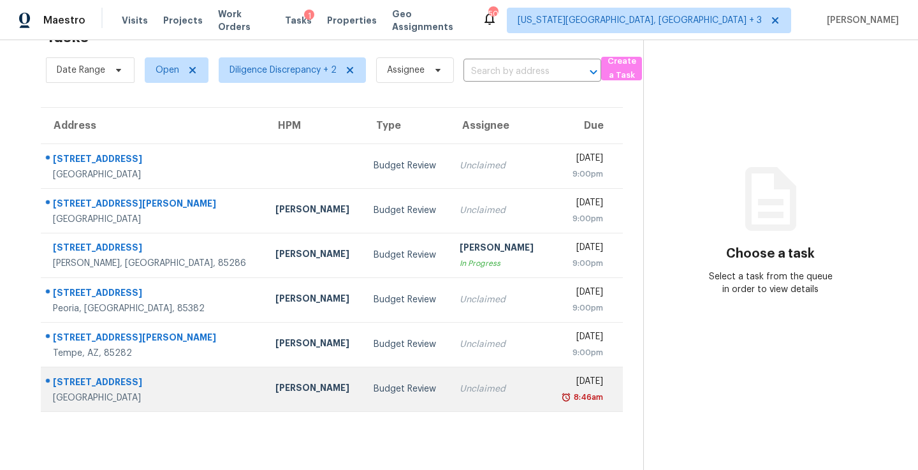
scroll to position [40, 0]
click at [558, 391] on div "8:46am" at bounding box center [580, 397] width 45 height 13
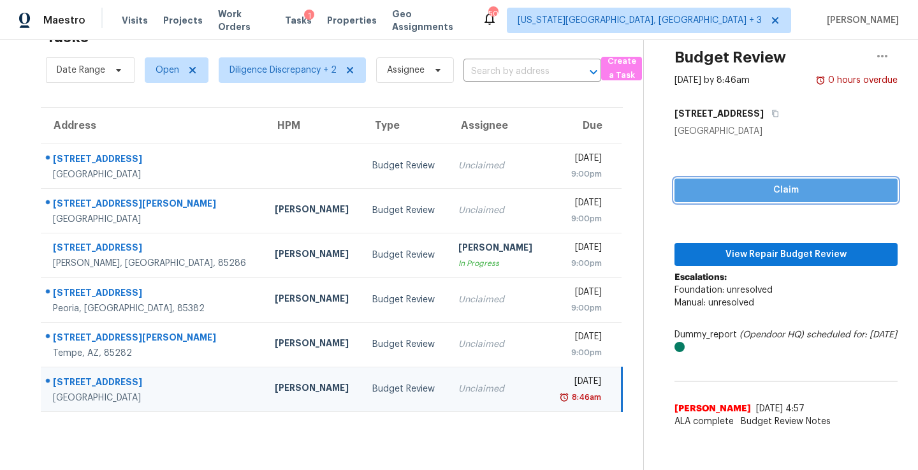
click at [754, 190] on span "Claim" at bounding box center [785, 190] width 203 height 16
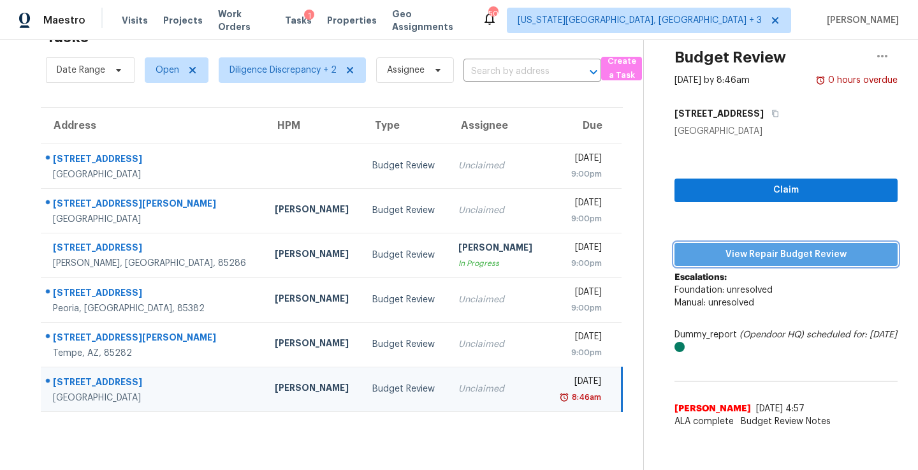
click at [774, 253] on span "View Repair Budget Review" at bounding box center [785, 255] width 203 height 16
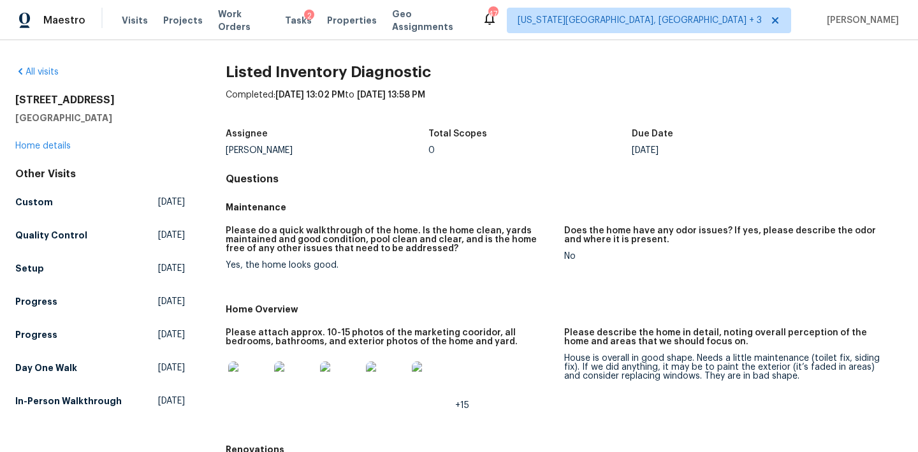
click at [249, 366] on img at bounding box center [248, 381] width 41 height 41
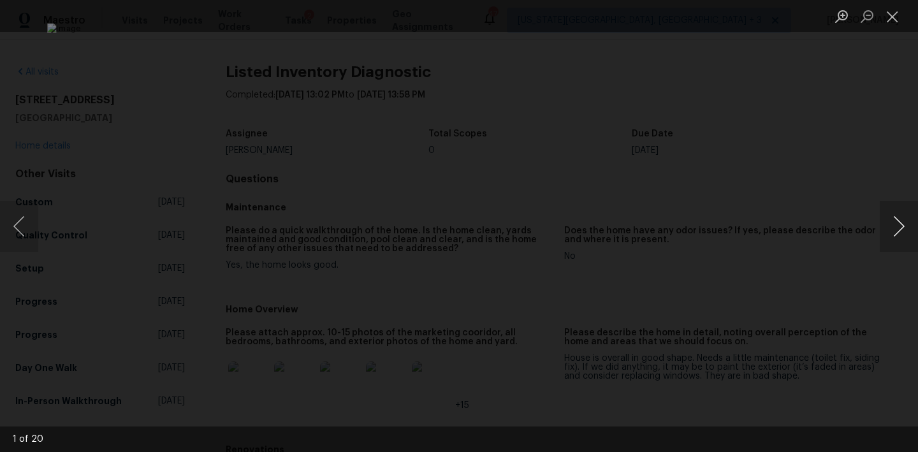
click at [900, 216] on button "Next image" at bounding box center [898, 226] width 38 height 51
click at [902, 218] on button "Next image" at bounding box center [898, 226] width 38 height 51
click at [902, 219] on button "Next image" at bounding box center [898, 226] width 38 height 51
click at [903, 220] on button "Next image" at bounding box center [898, 226] width 38 height 51
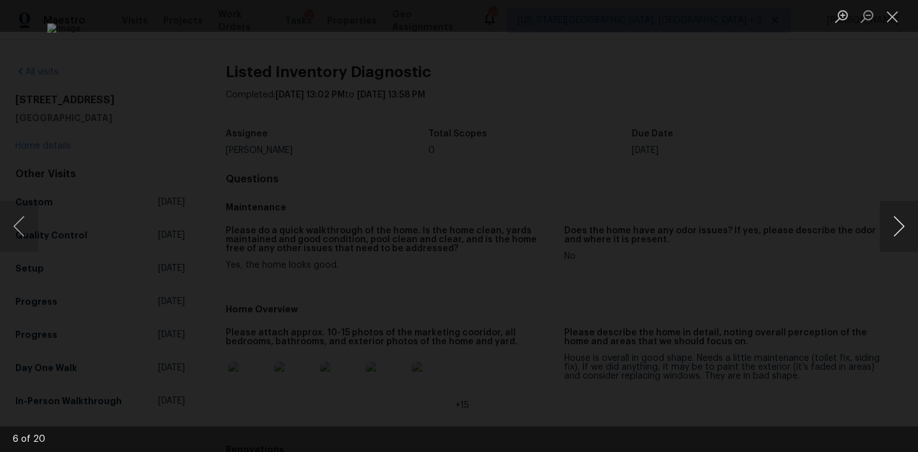
click at [903, 220] on button "Next image" at bounding box center [898, 226] width 38 height 51
click at [903, 221] on button "Next image" at bounding box center [898, 226] width 38 height 51
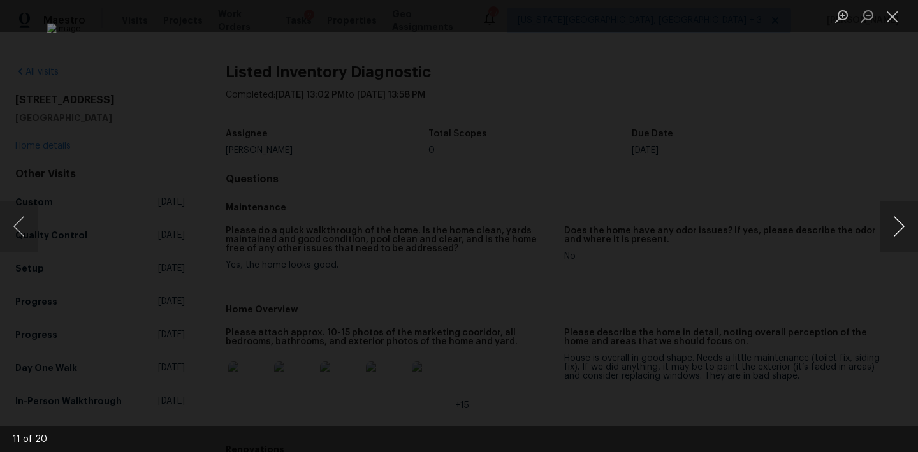
click at [903, 221] on button "Next image" at bounding box center [898, 226] width 38 height 51
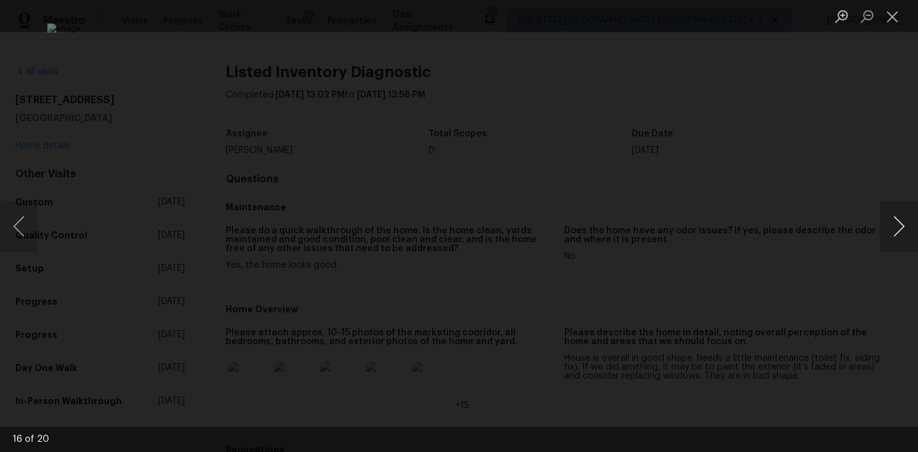
click at [903, 221] on button "Next image" at bounding box center [898, 226] width 38 height 51
click at [903, 222] on button "Next image" at bounding box center [898, 226] width 38 height 51
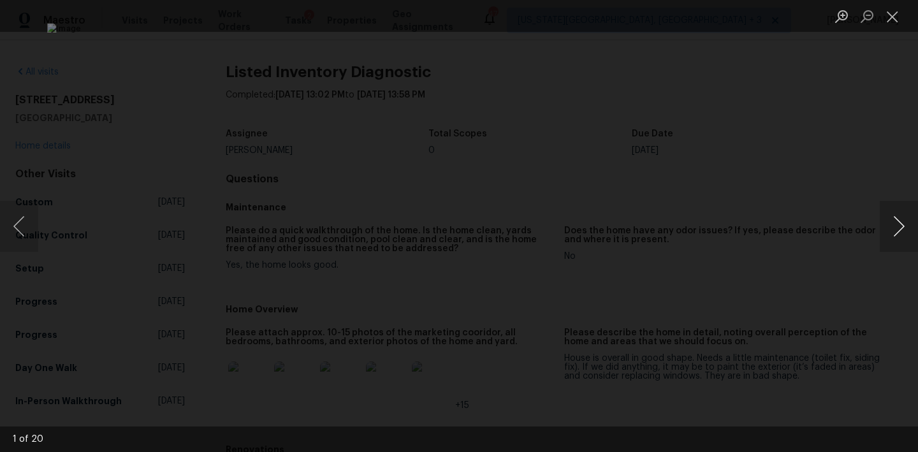
click at [903, 222] on button "Next image" at bounding box center [898, 226] width 38 height 51
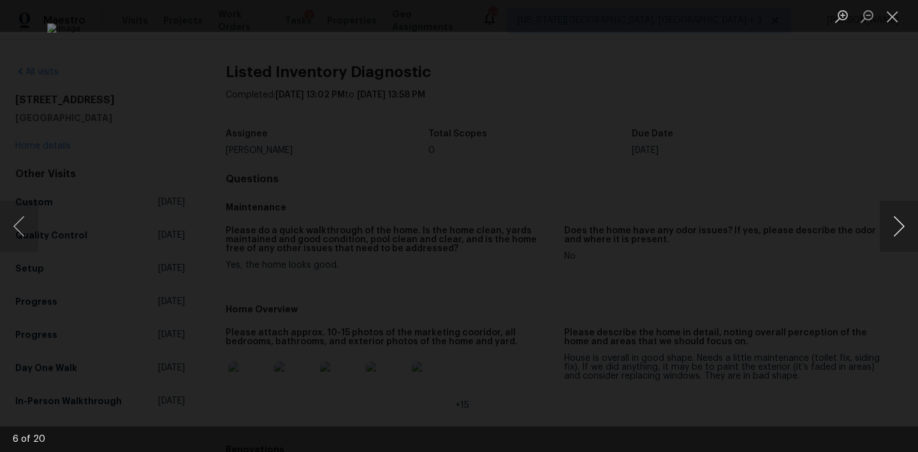
click at [890, 247] on button "Next image" at bounding box center [898, 226] width 38 height 51
click at [891, 247] on button "Next image" at bounding box center [898, 226] width 38 height 51
click at [875, 246] on div "Lightbox" at bounding box center [459, 226] width 918 height 452
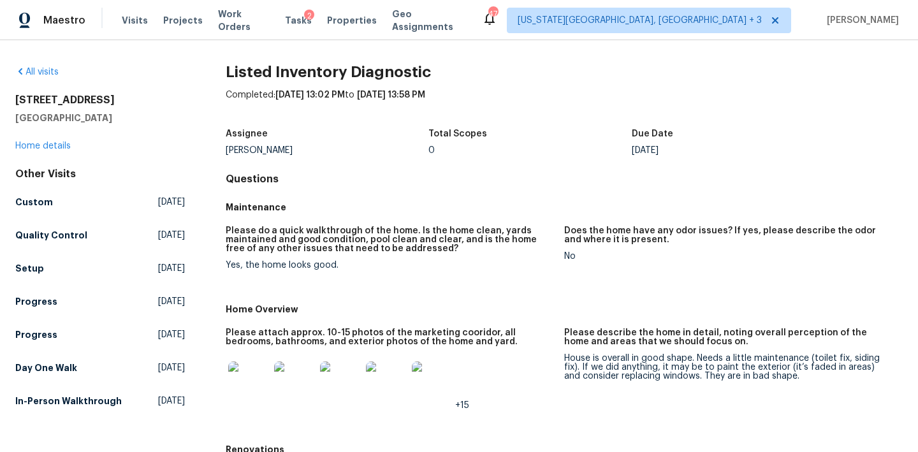
drag, startPoint x: 17, startPoint y: 97, endPoint x: 138, endPoint y: 105, distance: 120.7
click at [138, 105] on h2 "9115 W Hinsdale Pl" at bounding box center [100, 100] width 170 height 13
copy h2 "9115 W Hinsdale Pl"
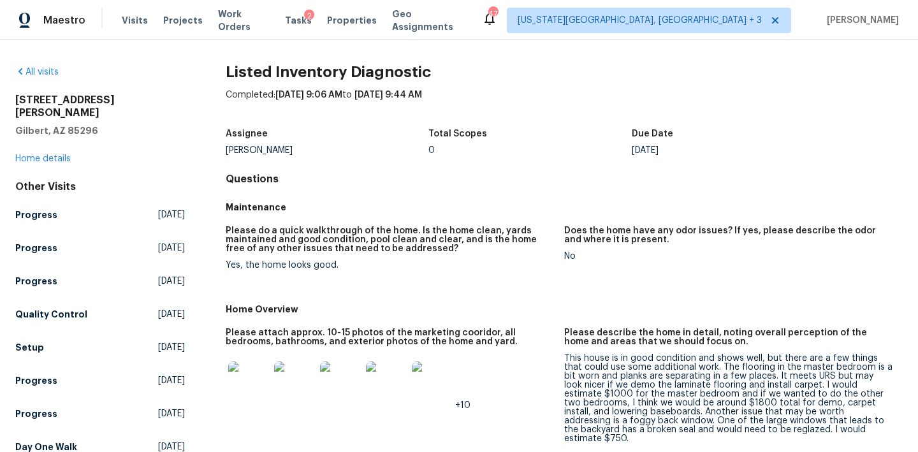
click at [53, 150] on div "[STREET_ADDRESS][PERSON_NAME] Home details" at bounding box center [100, 129] width 170 height 71
click at [53, 154] on link "Home details" at bounding box center [42, 158] width 55 height 9
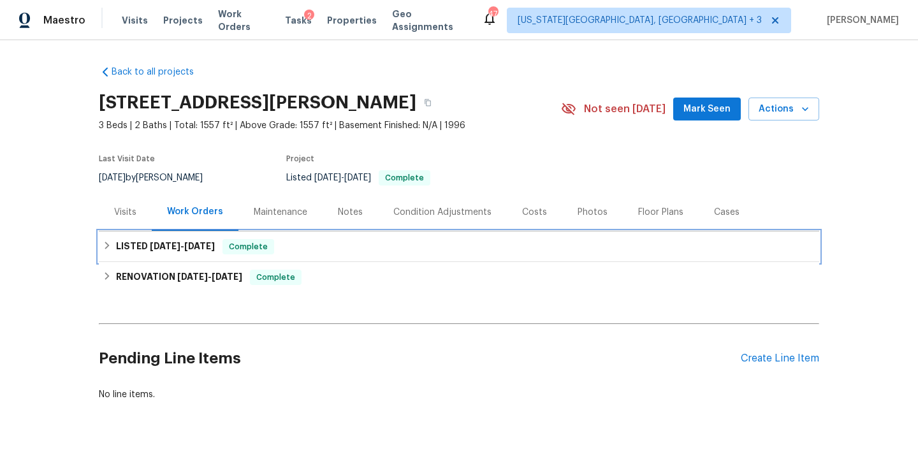
click at [106, 240] on div "LISTED [DATE] - [DATE] Complete" at bounding box center [459, 246] width 712 height 15
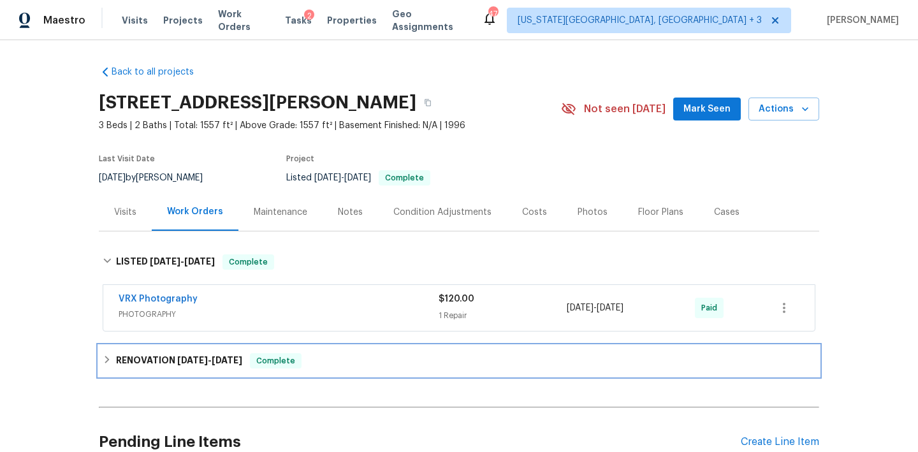
click at [108, 356] on icon at bounding box center [107, 359] width 9 height 9
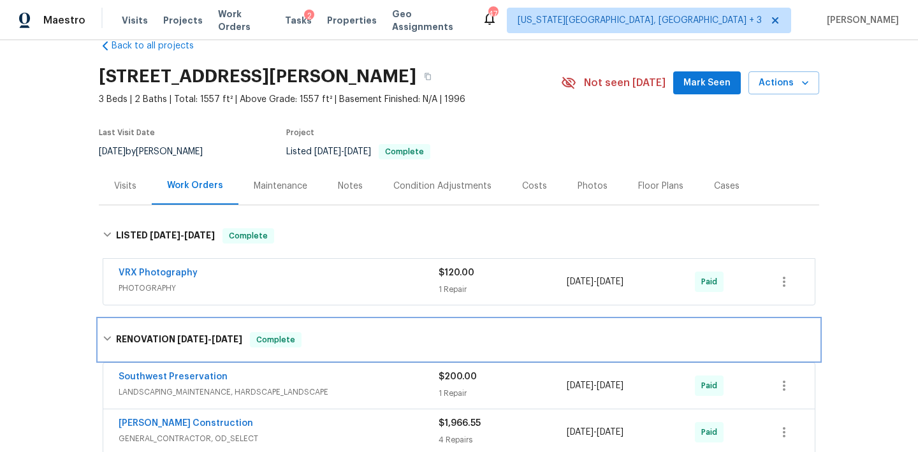
scroll to position [13, 0]
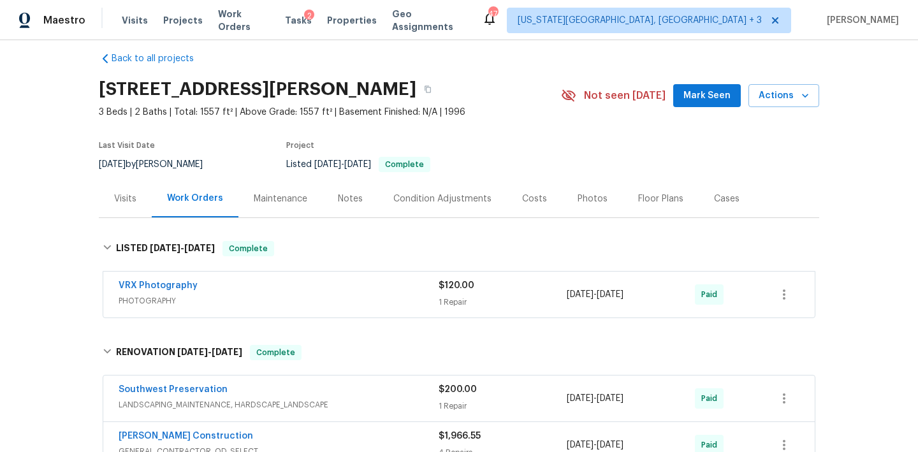
click at [480, 199] on div "Condition Adjustments" at bounding box center [442, 198] width 98 height 13
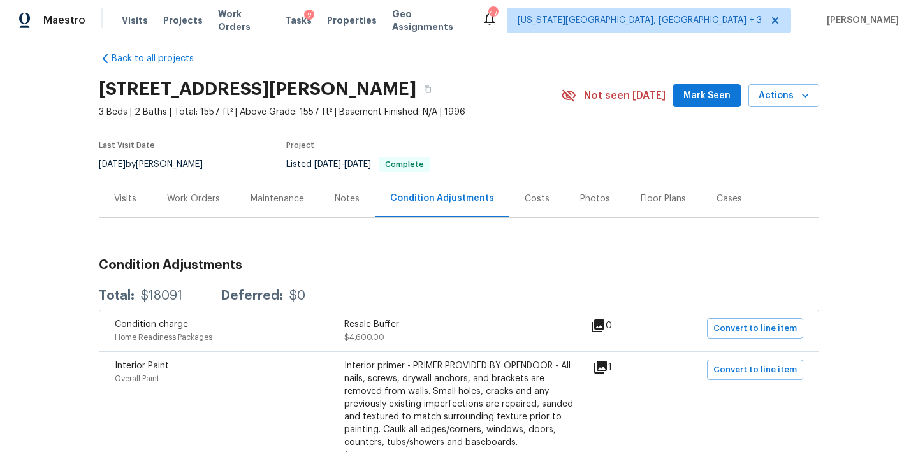
click at [660, 198] on div "Floor Plans" at bounding box center [662, 198] width 45 height 13
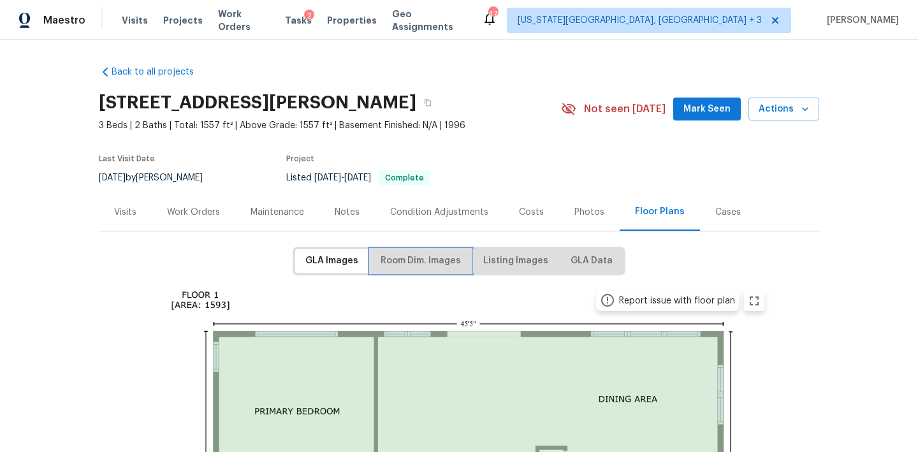
click at [448, 260] on span "Room Dim. Images" at bounding box center [420, 261] width 80 height 16
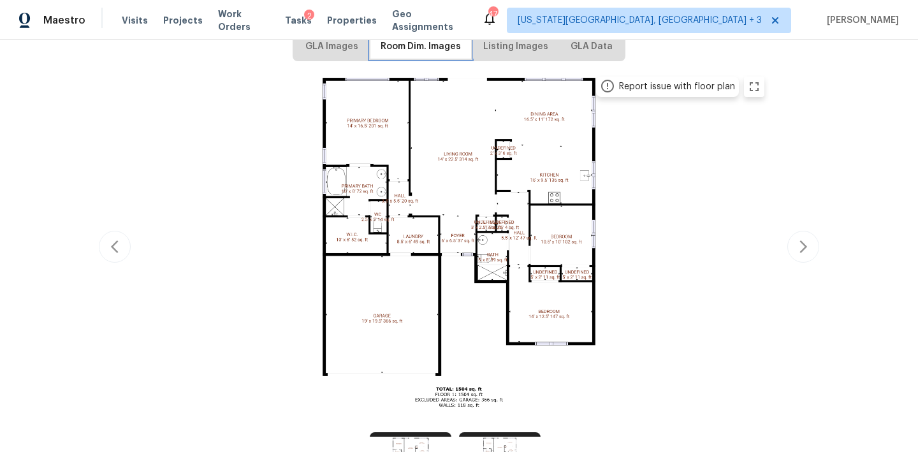
scroll to position [218, 0]
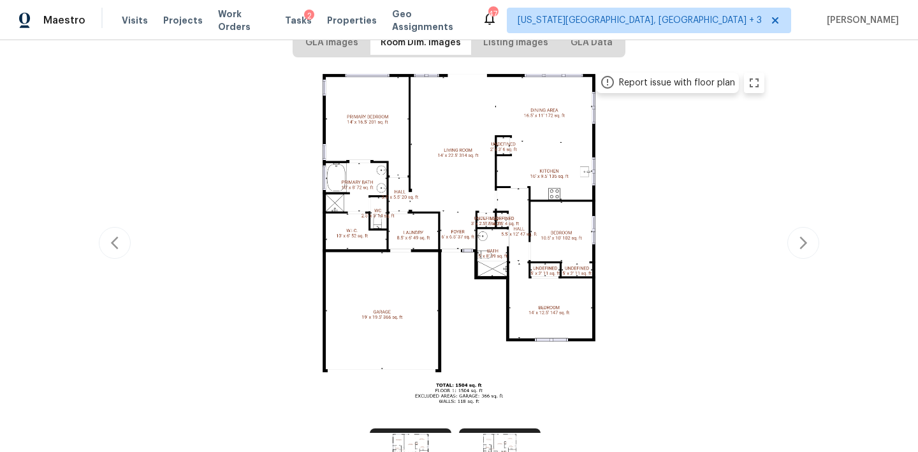
click at [511, 208] on img at bounding box center [459, 241] width 626 height 352
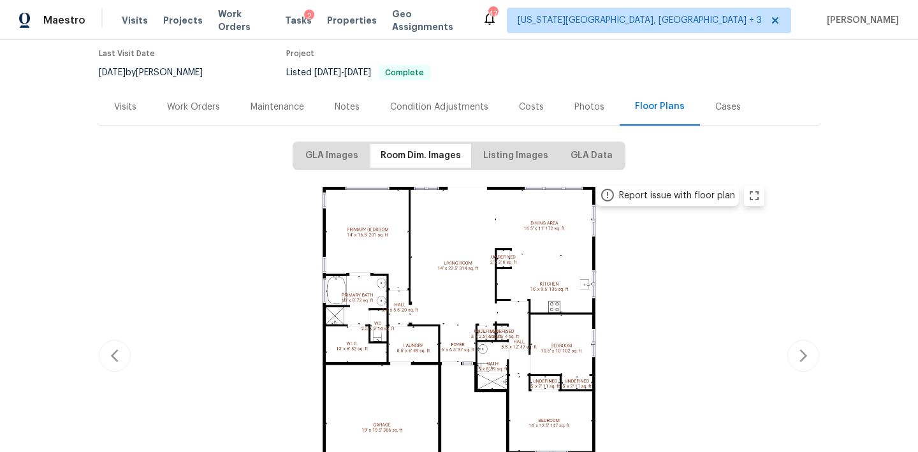
scroll to position [69, 0]
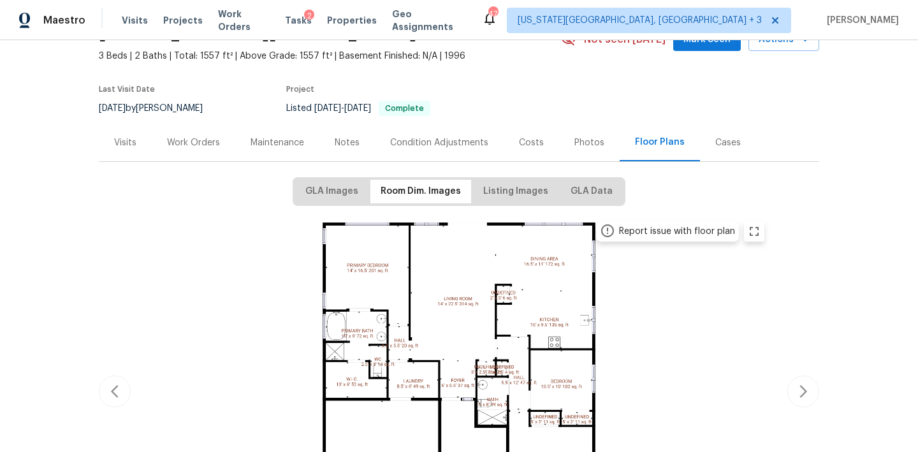
click at [580, 145] on div "Photos" at bounding box center [589, 142] width 30 height 13
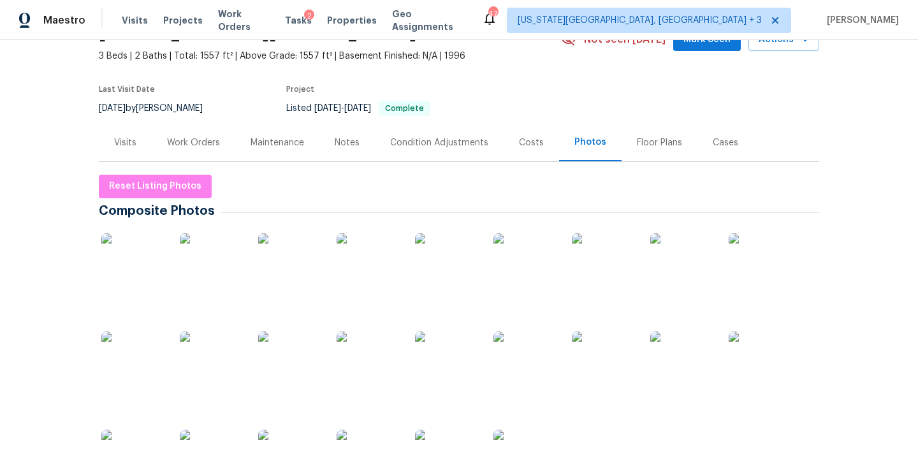
click at [158, 261] on img at bounding box center [133, 265] width 64 height 64
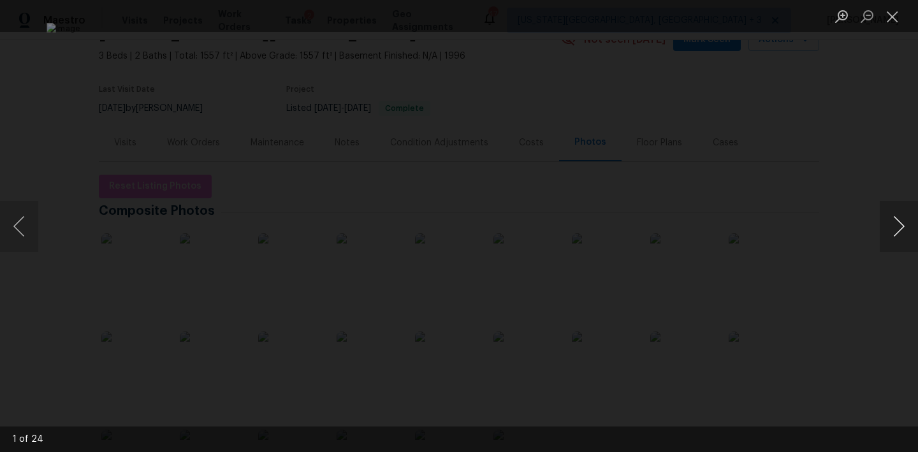
click at [905, 221] on button "Next image" at bounding box center [898, 226] width 38 height 51
click at [906, 222] on button "Next image" at bounding box center [898, 226] width 38 height 51
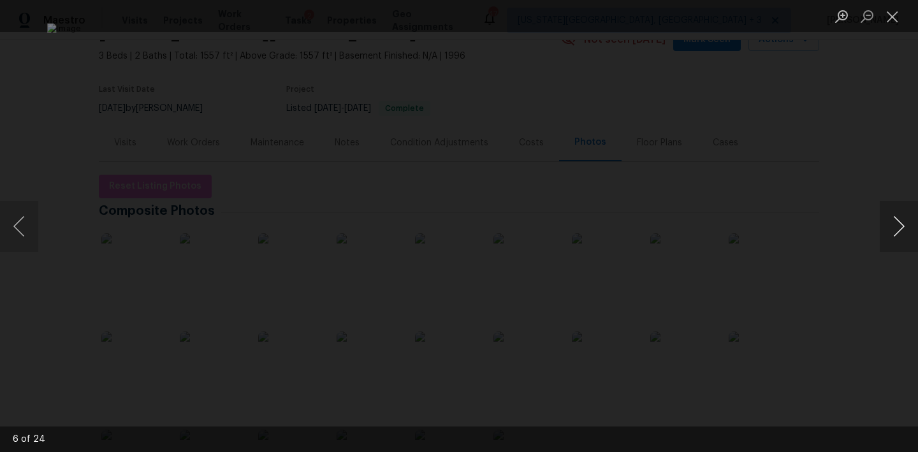
click at [906, 222] on button "Next image" at bounding box center [898, 226] width 38 height 51
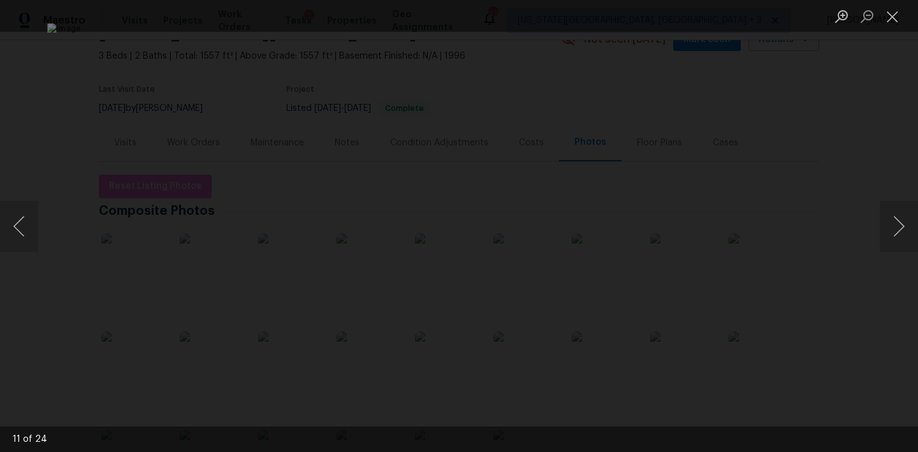
click at [860, 173] on div "Lightbox" at bounding box center [459, 226] width 918 height 452
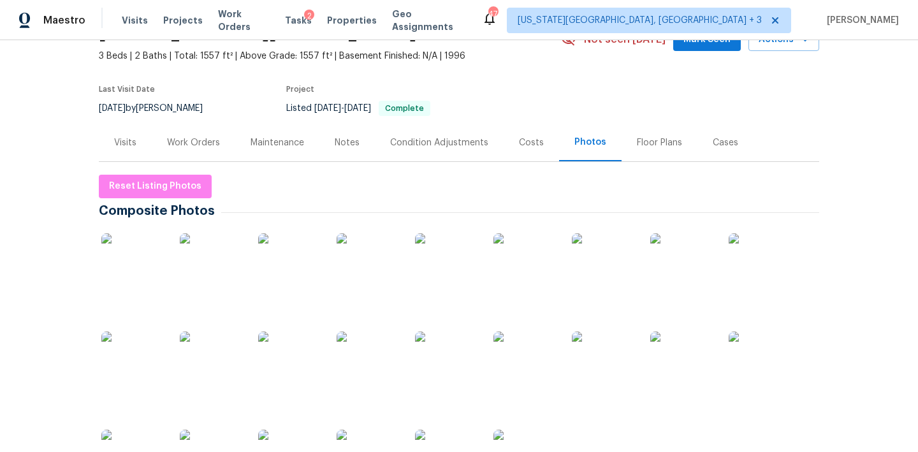
click at [531, 147] on div "Costs" at bounding box center [531, 142] width 25 height 13
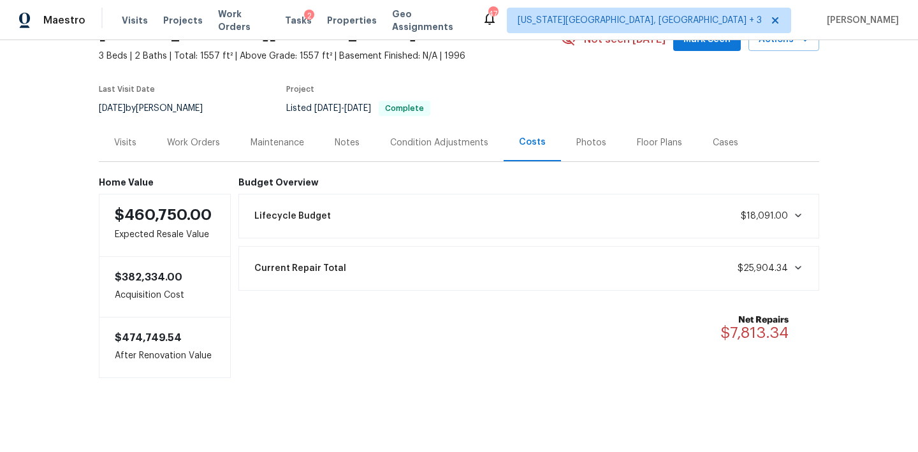
click at [640, 148] on div "Floor Plans" at bounding box center [659, 142] width 45 height 13
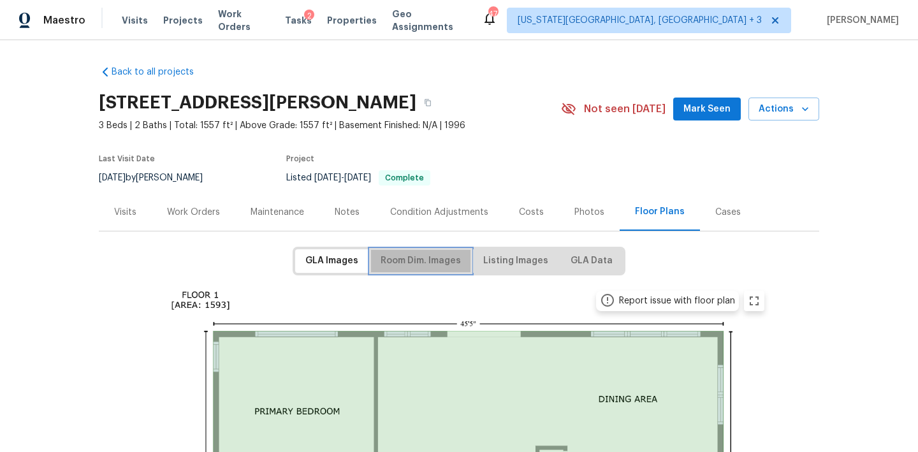
click at [441, 263] on span "Room Dim. Images" at bounding box center [420, 261] width 80 height 16
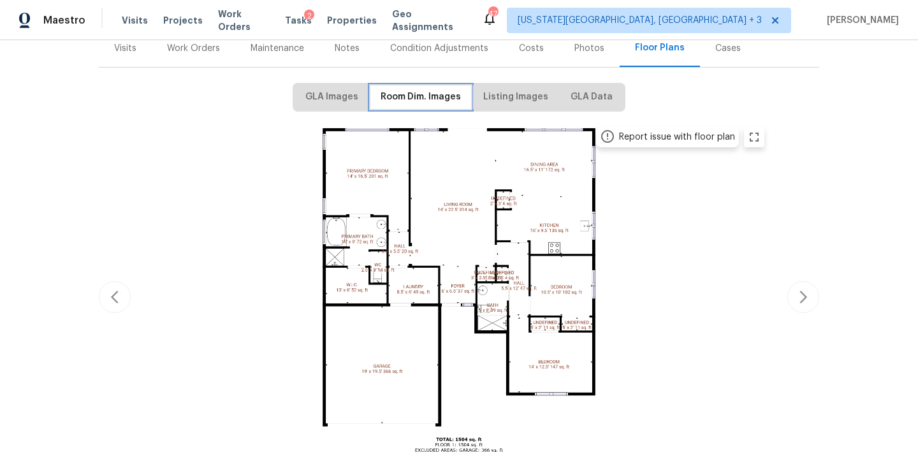
scroll to position [176, 0]
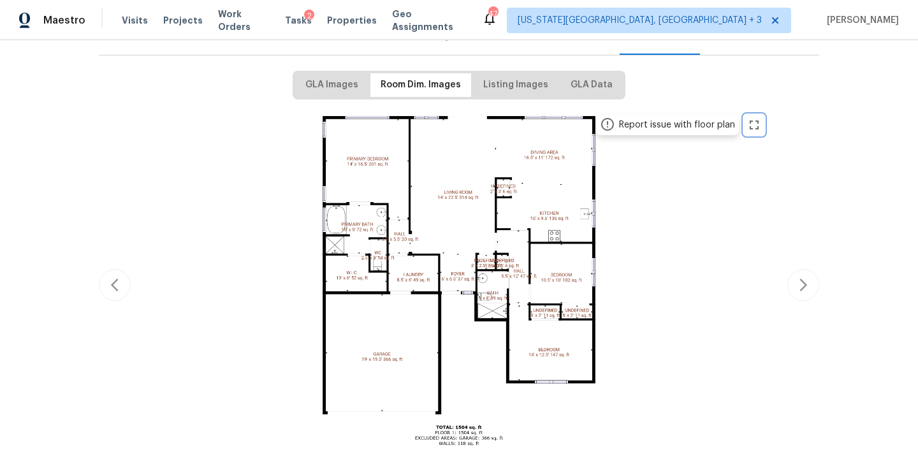
click at [757, 133] on button "zoom in" at bounding box center [754, 125] width 20 height 20
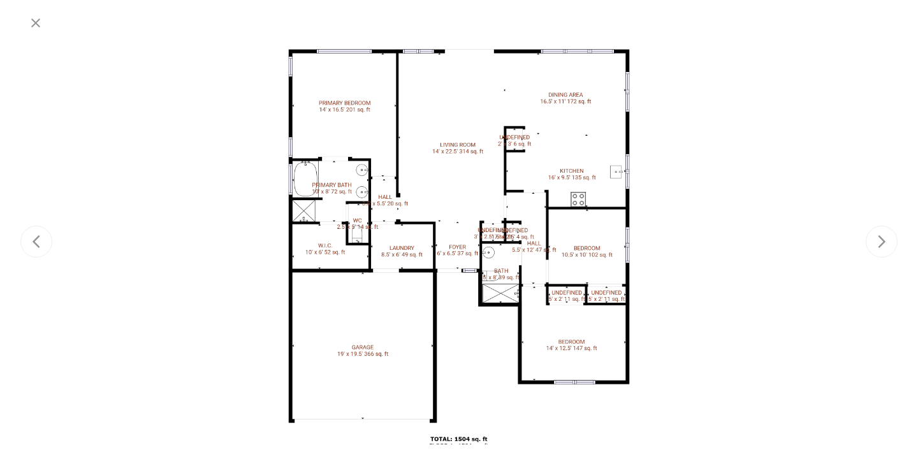
click at [468, 155] on div at bounding box center [459, 258] width 783 height 440
click at [241, 147] on div at bounding box center [459, 258] width 783 height 440
click at [28, 22] on icon "button" at bounding box center [35, 22] width 15 height 15
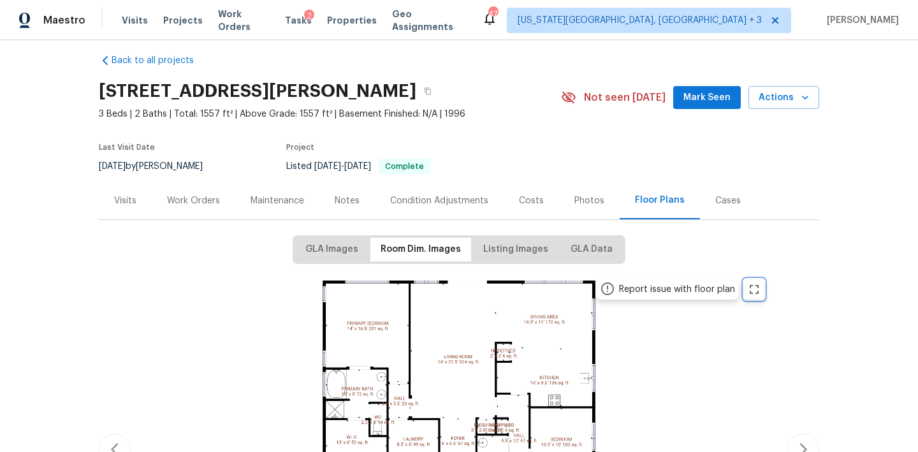
scroll to position [0, 0]
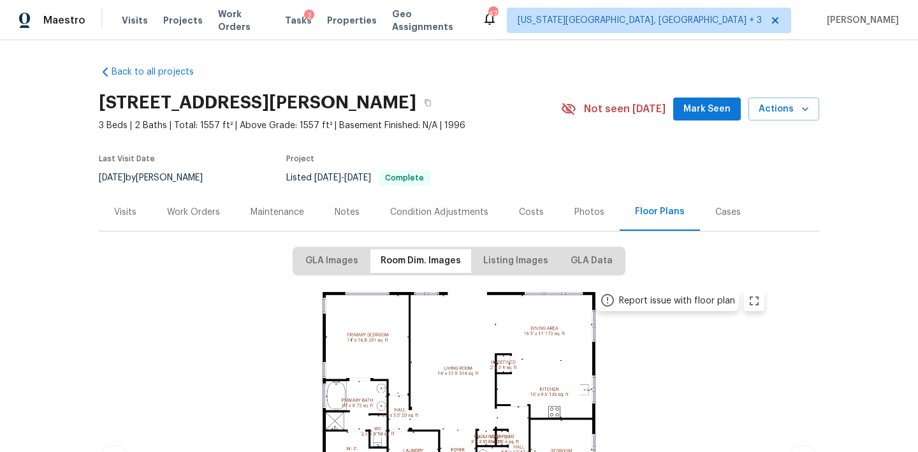
click at [133, 212] on div "Visits" at bounding box center [125, 212] width 22 height 13
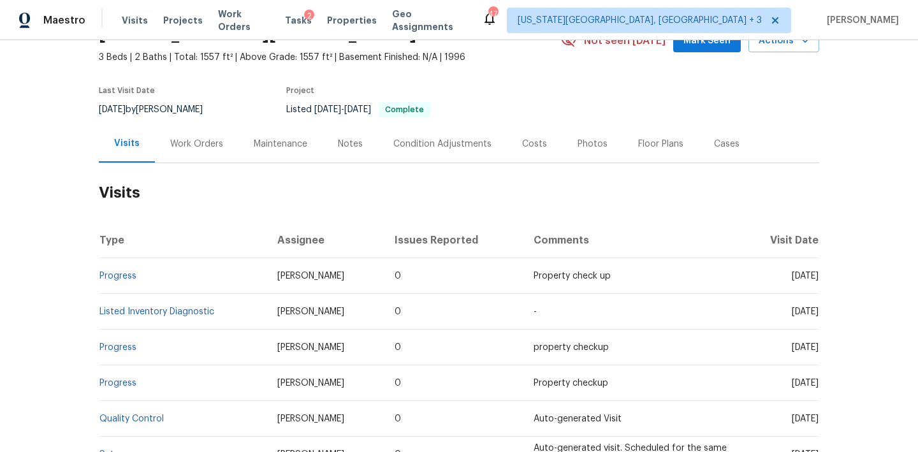
scroll to position [69, 0]
click at [177, 312] on link "Listed Inventory Diagnostic" at bounding box center [156, 311] width 115 height 9
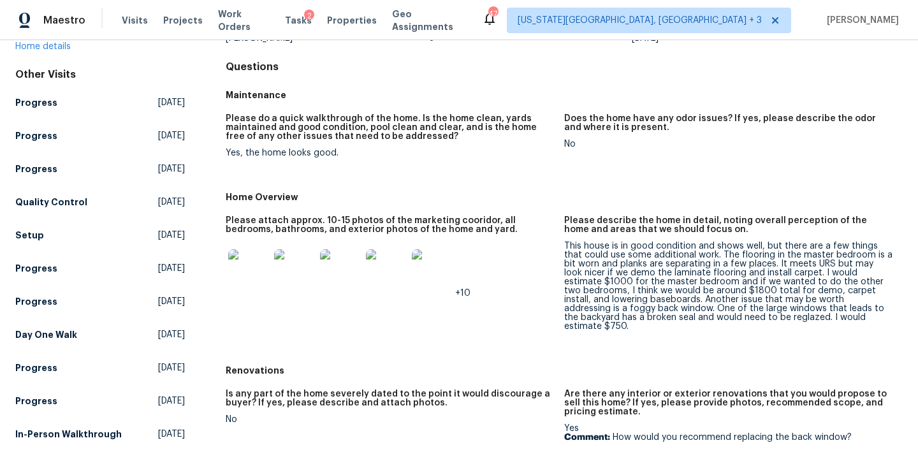
scroll to position [113, 0]
click at [716, 288] on div "This house is in good condition and shows well, but there are a few things that…" at bounding box center [728, 285] width 328 height 89
drag, startPoint x: 727, startPoint y: 289, endPoint x: 673, endPoint y: 299, distance: 55.1
click at [673, 299] on div "This house is in good condition and shows well, but there are a few things that…" at bounding box center [728, 285] width 328 height 89
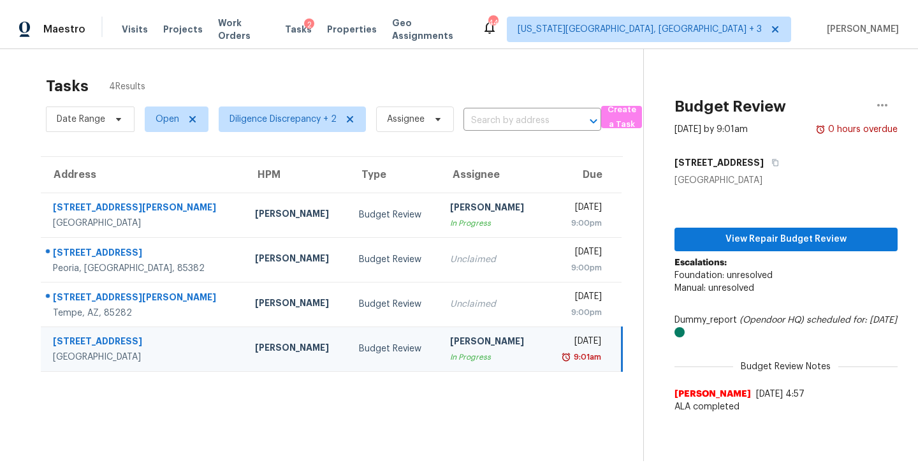
scroll to position [40, 0]
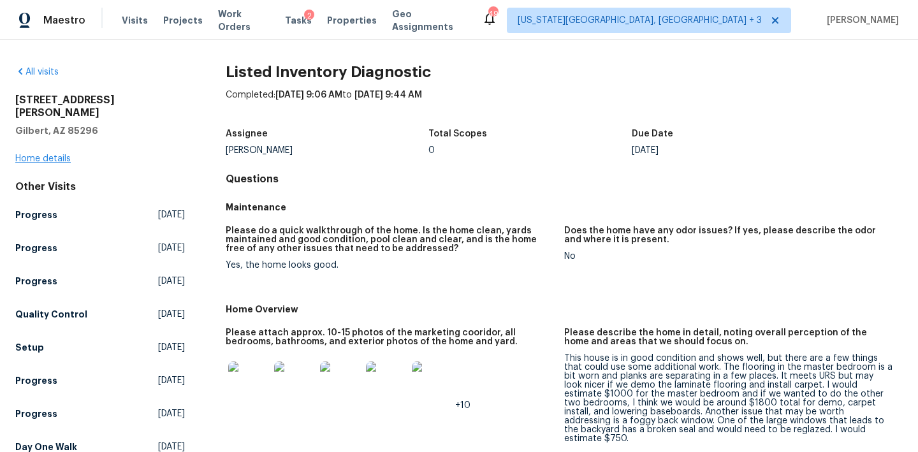
click at [51, 154] on link "Home details" at bounding box center [42, 158] width 55 height 9
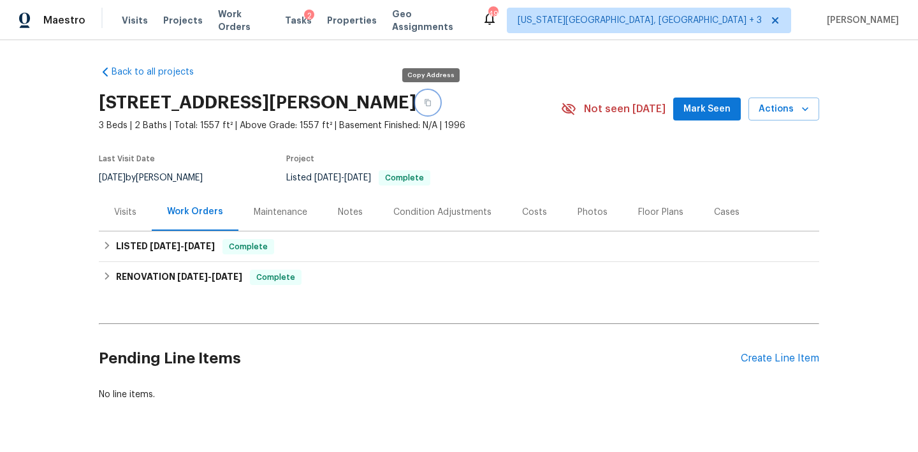
click at [431, 99] on icon "button" at bounding box center [428, 103] width 8 height 8
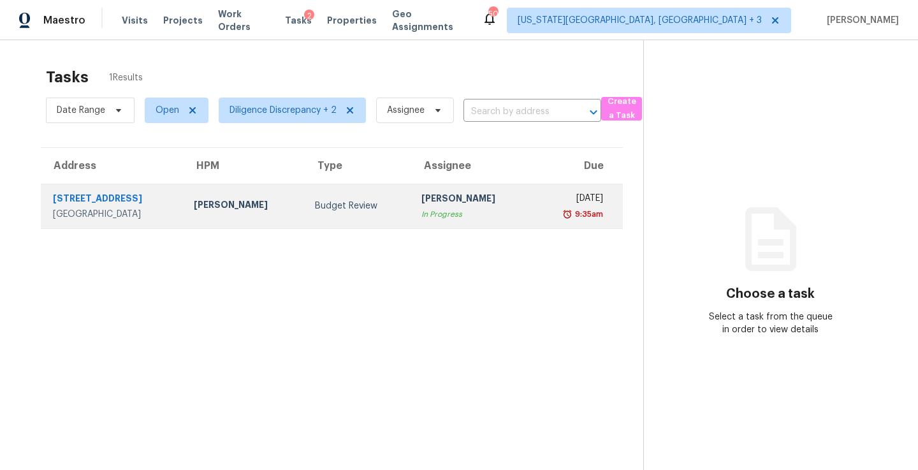
click at [542, 206] on div "[DATE]" at bounding box center [572, 200] width 61 height 16
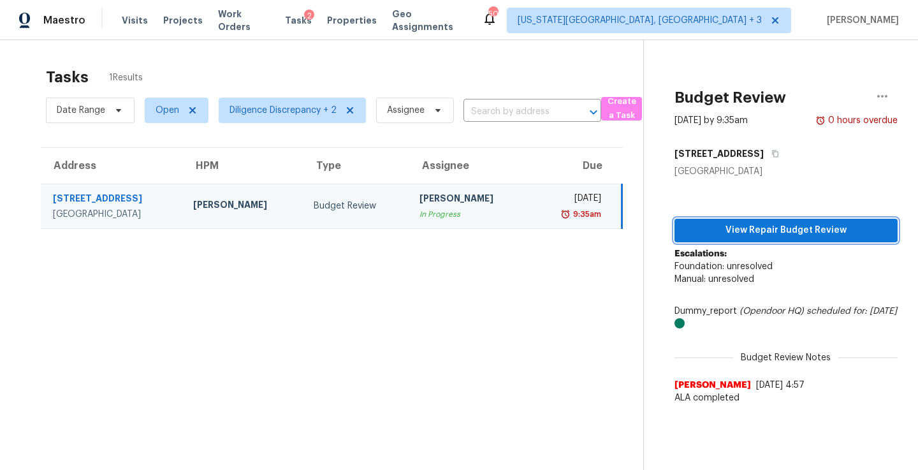
click at [767, 226] on span "View Repair Budget Review" at bounding box center [785, 230] width 203 height 16
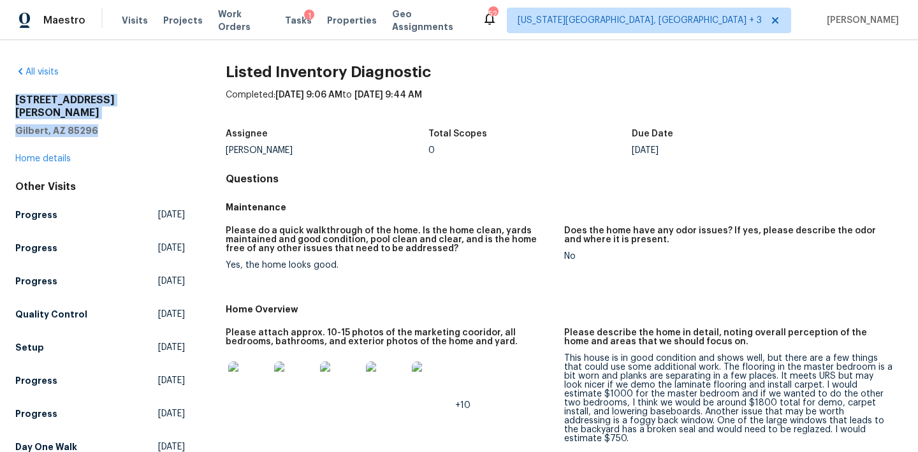
drag, startPoint x: 17, startPoint y: 101, endPoint x: 105, endPoint y: 122, distance: 89.7
click at [105, 122] on div "[STREET_ADDRESS][PERSON_NAME]" at bounding box center [100, 115] width 170 height 43
copy div "317 E Nunneley Rd Gilbert, AZ 85296"
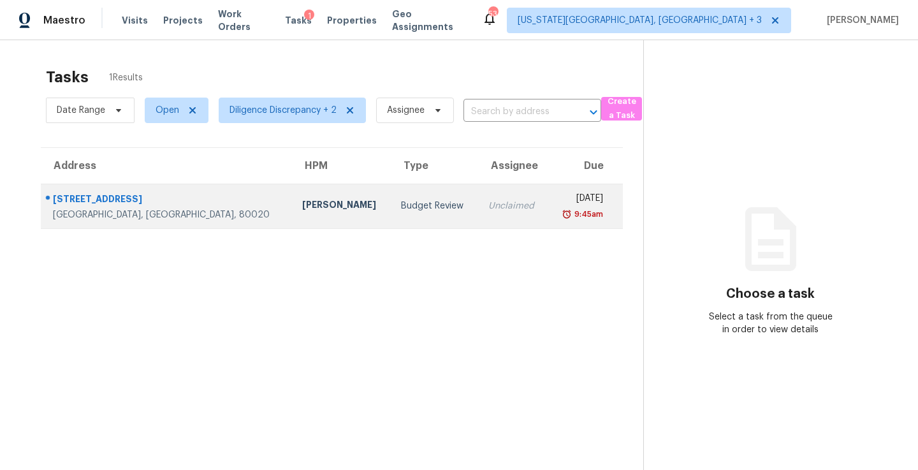
click at [547, 199] on td "[DATE] 9:45am" at bounding box center [584, 206] width 75 height 45
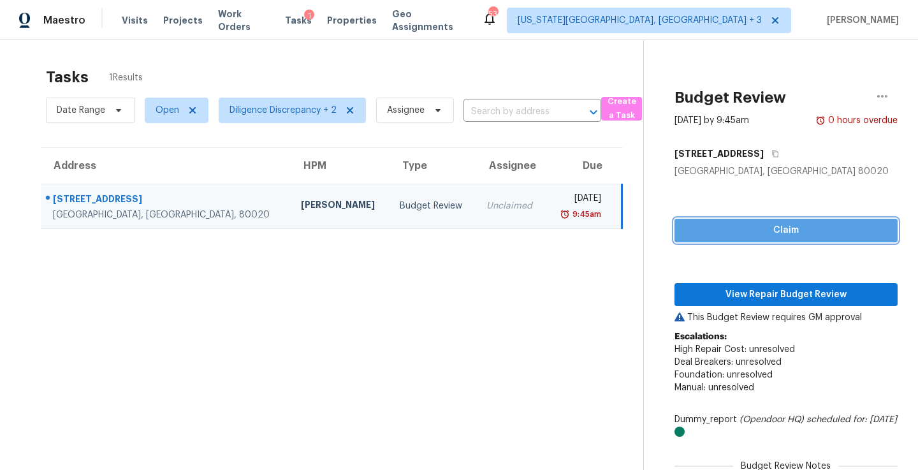
click at [744, 234] on span "Claim" at bounding box center [785, 230] width 203 height 16
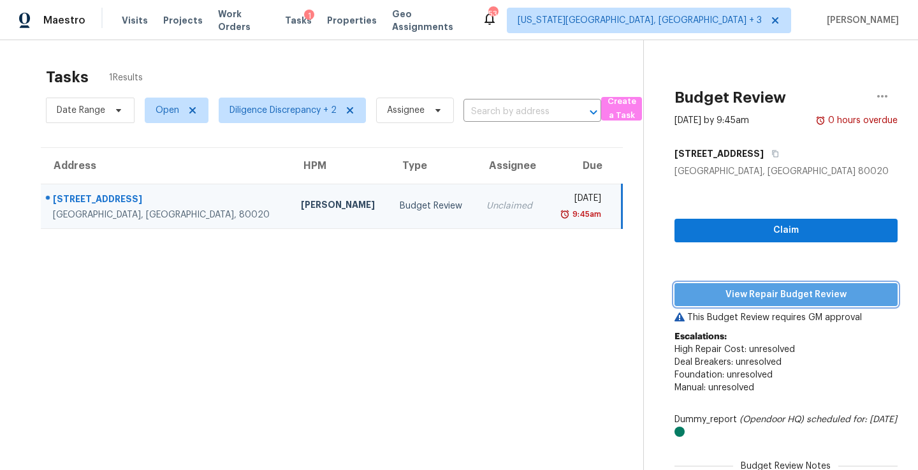
click at [752, 292] on span "View Repair Budget Review" at bounding box center [785, 295] width 203 height 16
